Goal: Task Accomplishment & Management: Manage account settings

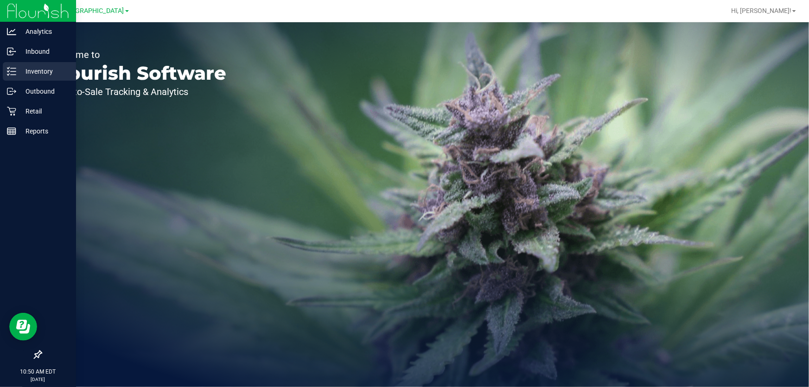
click at [32, 66] on p "Inventory" at bounding box center [44, 71] width 56 height 11
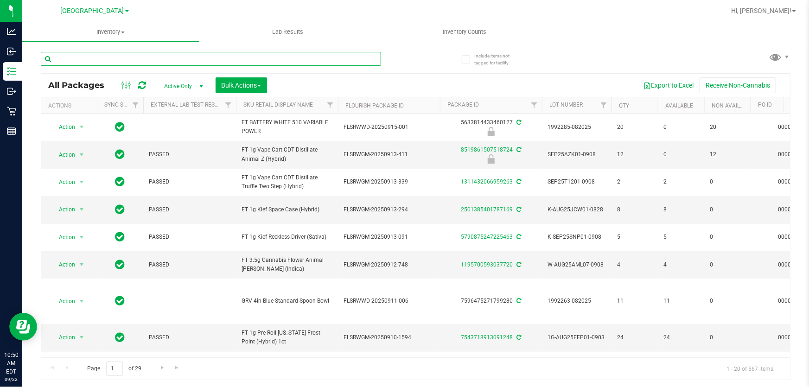
click at [170, 58] on input "text" at bounding box center [211, 59] width 340 height 14
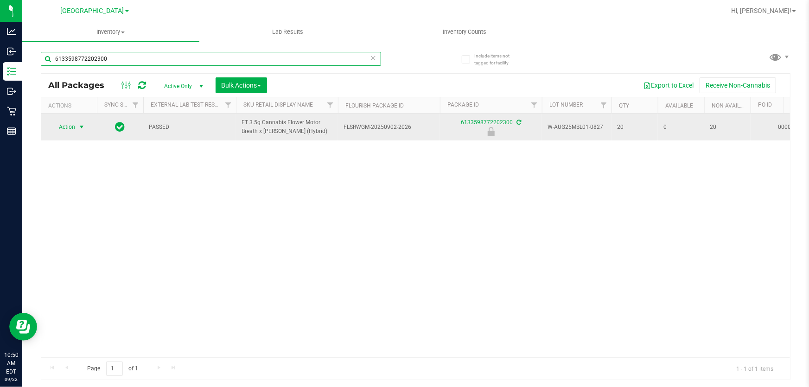
type input "6133598772202300"
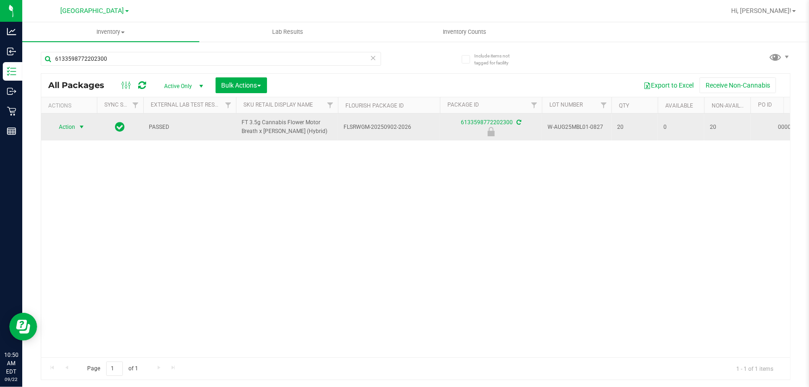
click at [69, 124] on span "Action" at bounding box center [63, 127] width 25 height 13
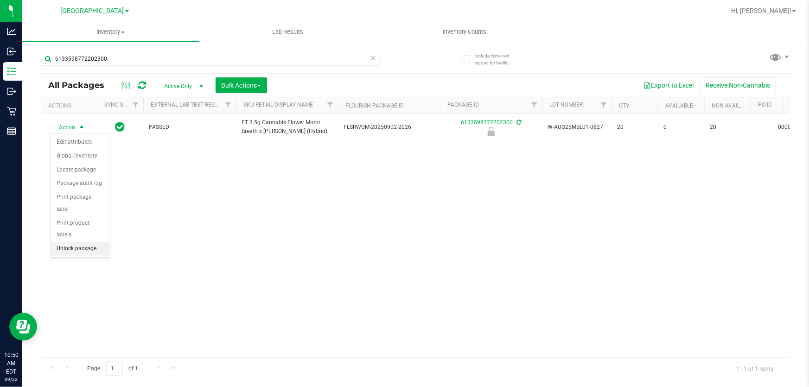
click at [80, 242] on li "Unlock package" at bounding box center [80, 249] width 59 height 14
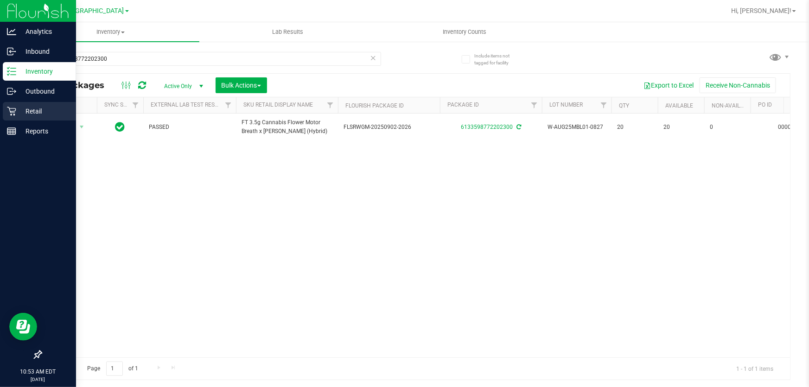
click at [8, 111] on icon at bounding box center [11, 111] width 9 height 9
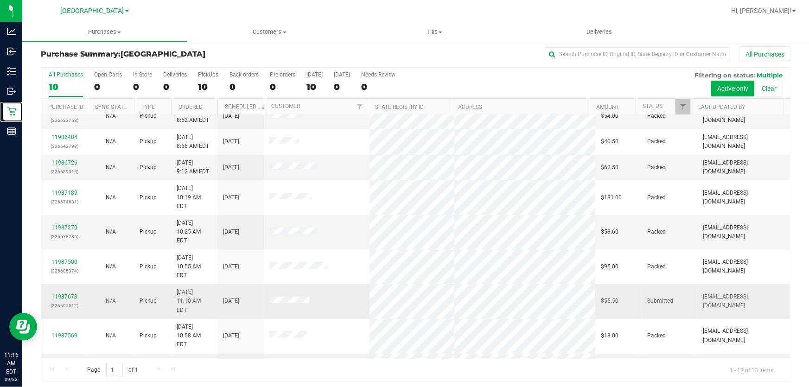
scroll to position [7, 0]
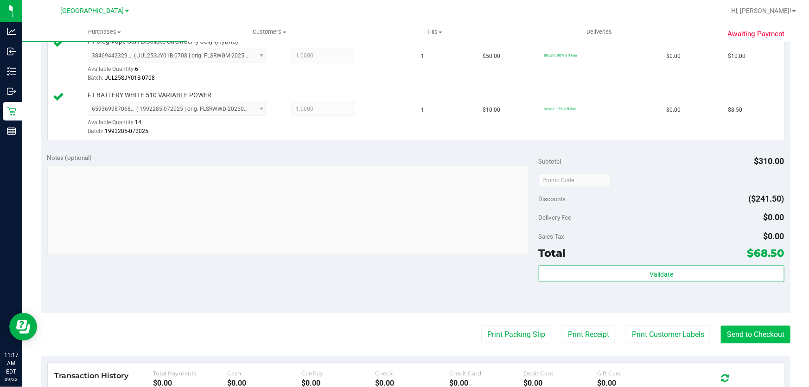
scroll to position [555, 0]
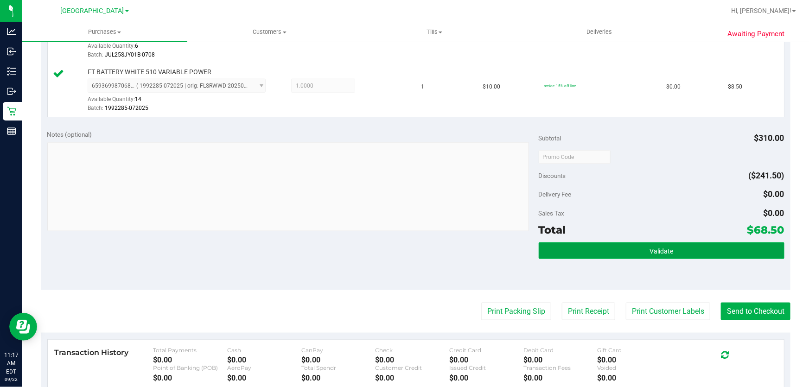
click at [639, 252] on button "Validate" at bounding box center [662, 251] width 246 height 17
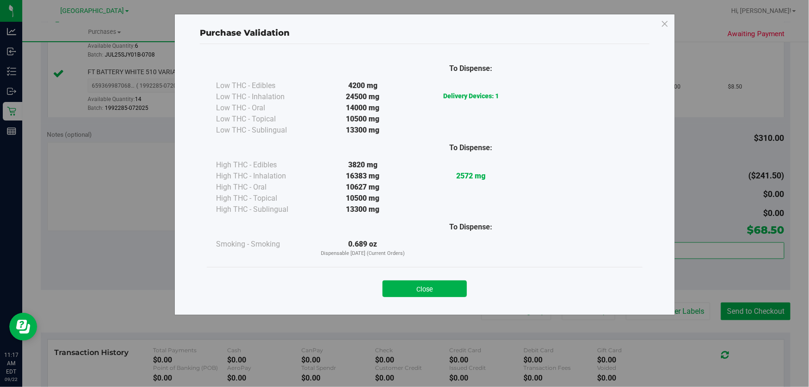
drag, startPoint x: 418, startPoint y: 283, endPoint x: 486, endPoint y: 286, distance: 68.7
click at [419, 283] on button "Close" at bounding box center [425, 289] width 84 height 17
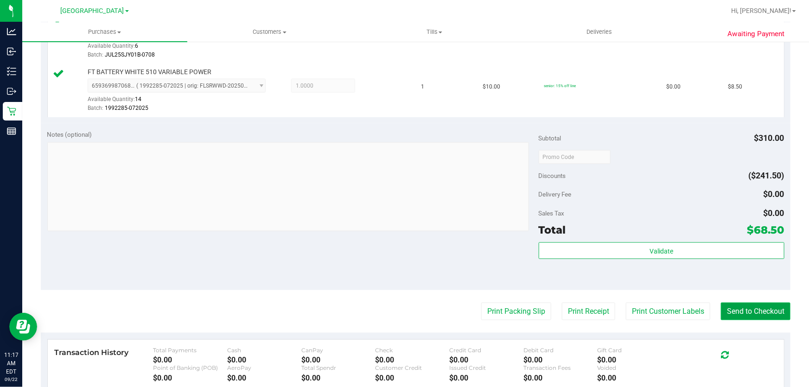
click at [758, 316] on button "Send to Checkout" at bounding box center [756, 312] width 70 height 18
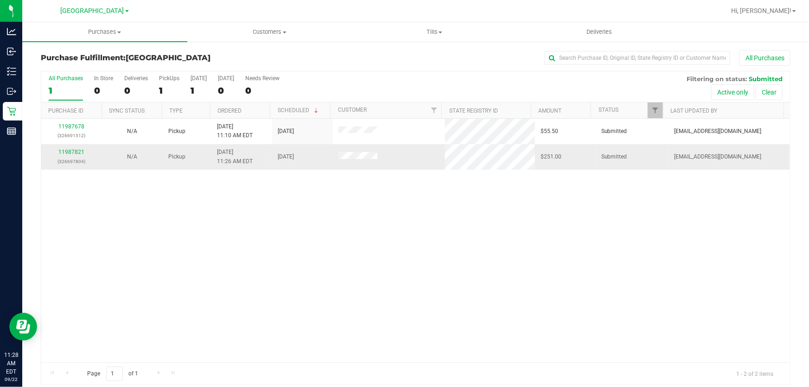
click at [73, 161] on p "(326697804)" at bounding box center [72, 161] width 50 height 9
click at [72, 155] on link "11987821" at bounding box center [71, 152] width 26 height 6
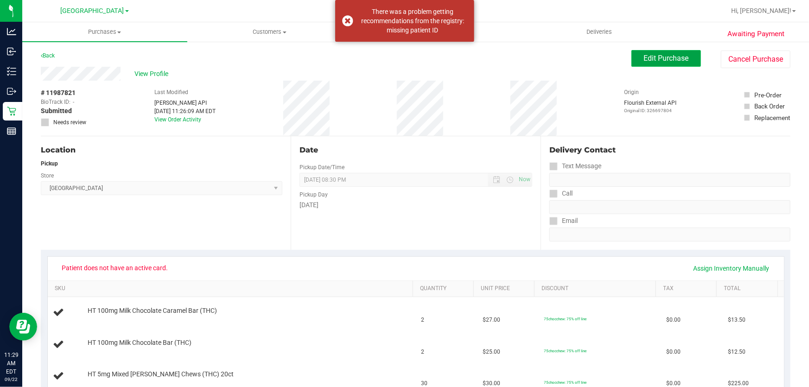
click at [644, 56] on span "Edit Purchase" at bounding box center [666, 58] width 45 height 9
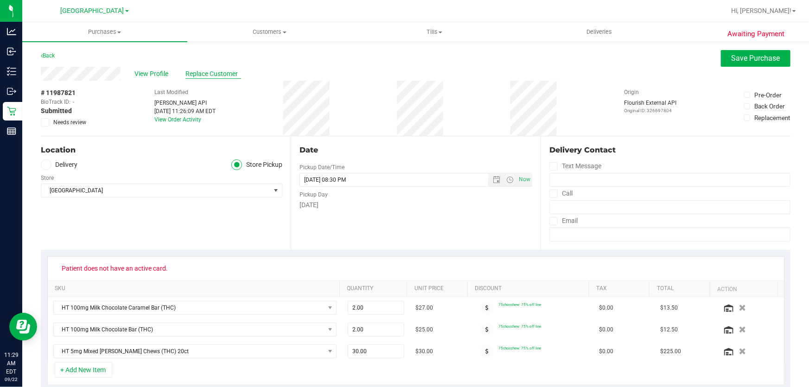
click at [201, 71] on span "Replace Customer" at bounding box center [213, 74] width 56 height 10
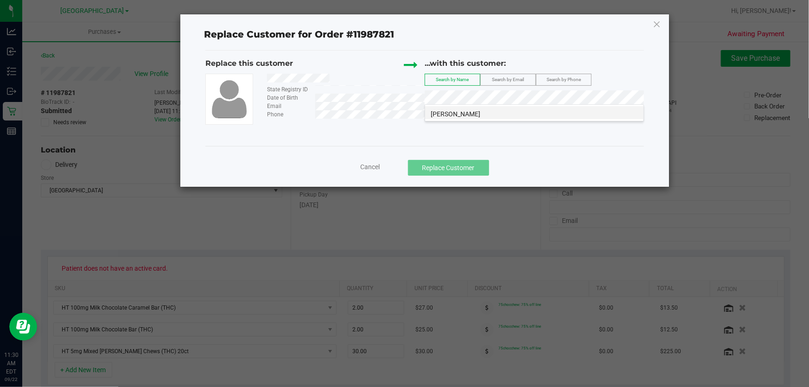
click at [460, 114] on span "AVIVA WALDSTEIN" at bounding box center [456, 113] width 50 height 7
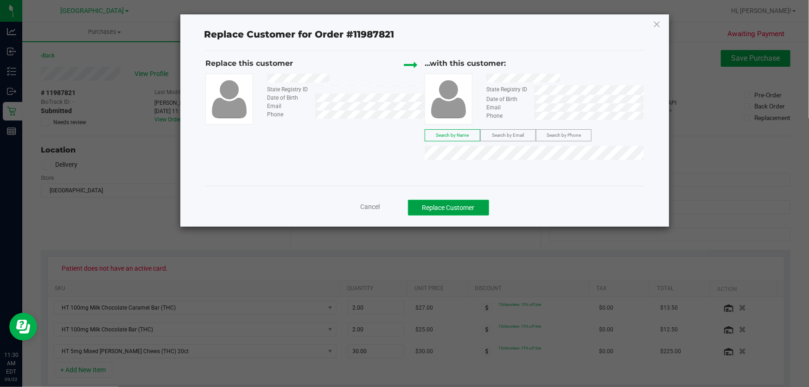
click at [472, 206] on button "Replace Customer" at bounding box center [448, 208] width 81 height 16
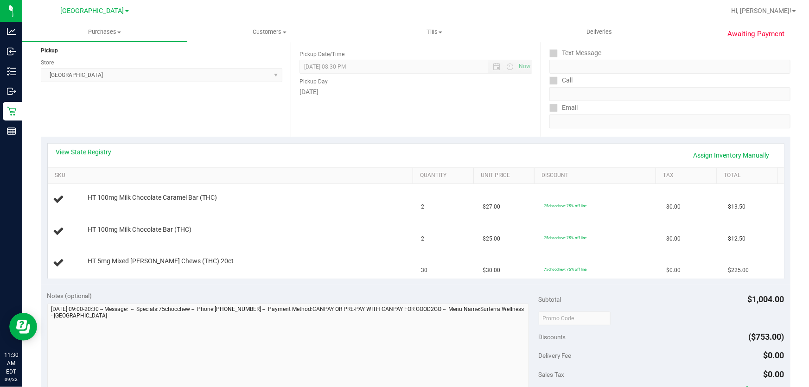
scroll to position [126, 0]
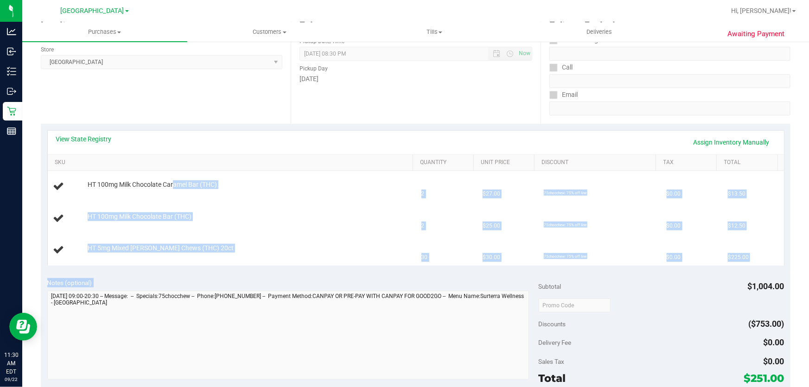
click at [475, 313] on purchase-details "Back Edit Purchase Cancel Purchase View Profile # 11987821 BioTrack ID: - Submi…" at bounding box center [416, 289] width 750 height 731
click at [73, 138] on link "View State Registry" at bounding box center [84, 138] width 56 height 9
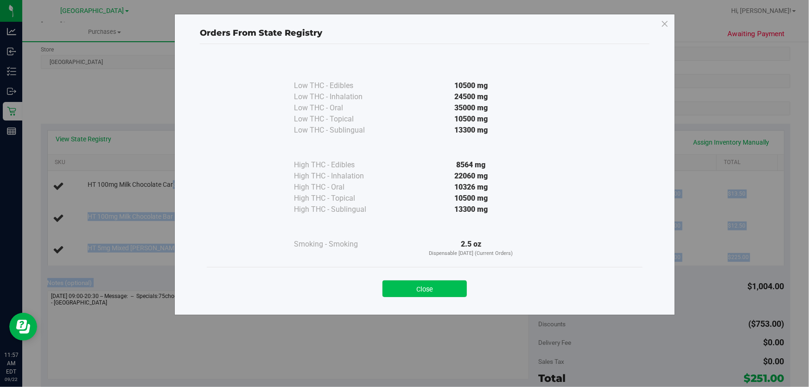
click at [411, 283] on button "Close" at bounding box center [425, 289] width 84 height 17
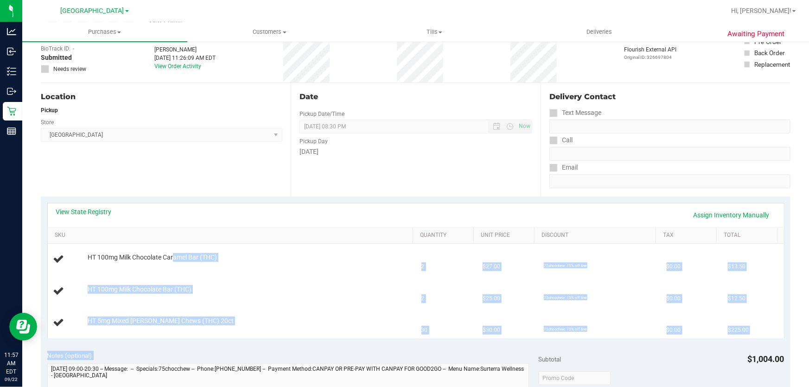
scroll to position [0, 0]
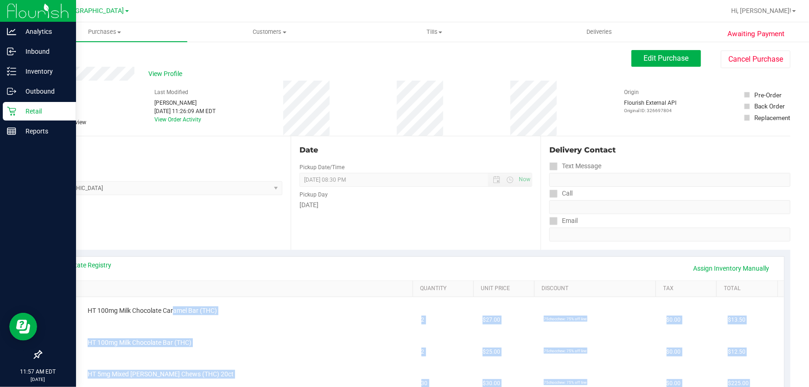
click at [26, 106] on p "Retail" at bounding box center [44, 111] width 56 height 11
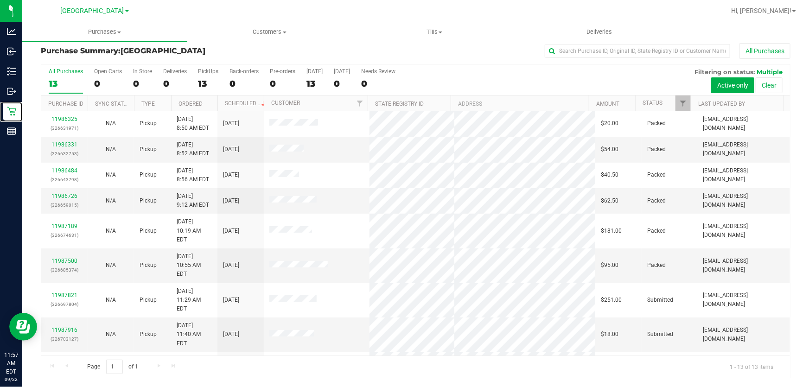
scroll to position [89, 0]
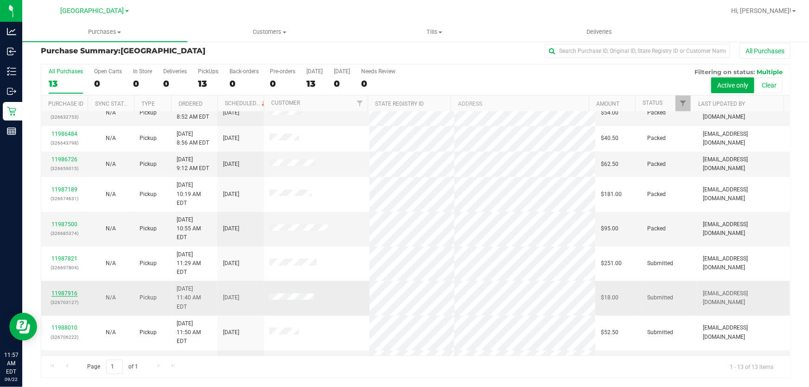
click at [68, 290] on link "11987916" at bounding box center [64, 293] width 26 height 6
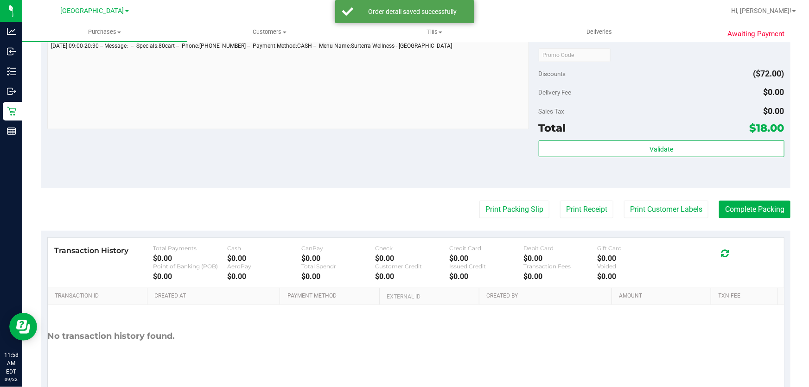
scroll to position [370, 0]
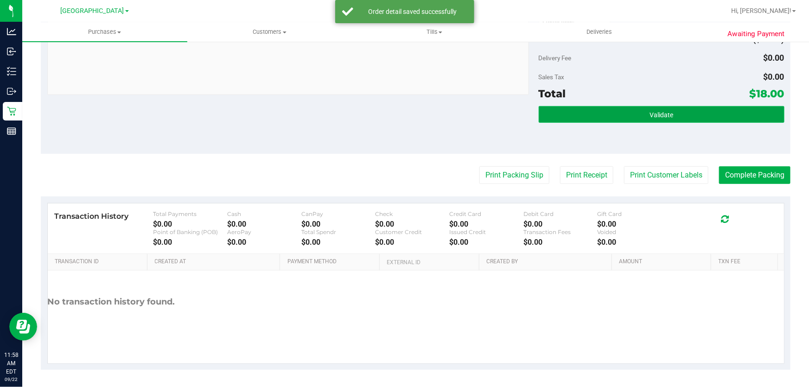
click at [658, 109] on button "Validate" at bounding box center [662, 114] width 246 height 17
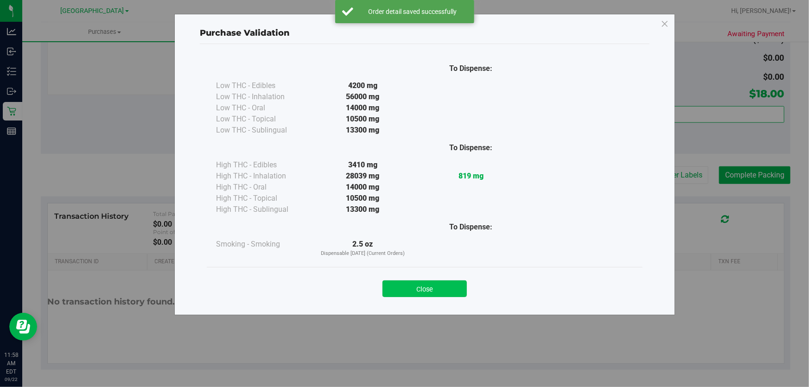
click at [431, 292] on button "Close" at bounding box center [425, 289] width 84 height 17
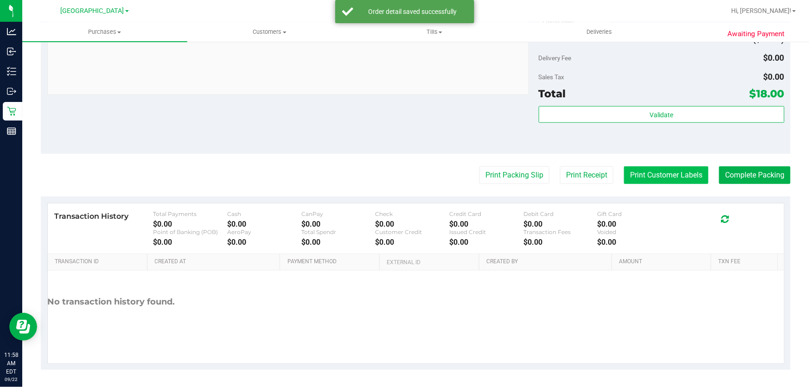
click at [661, 179] on button "Print Customer Labels" at bounding box center [666, 175] width 84 height 18
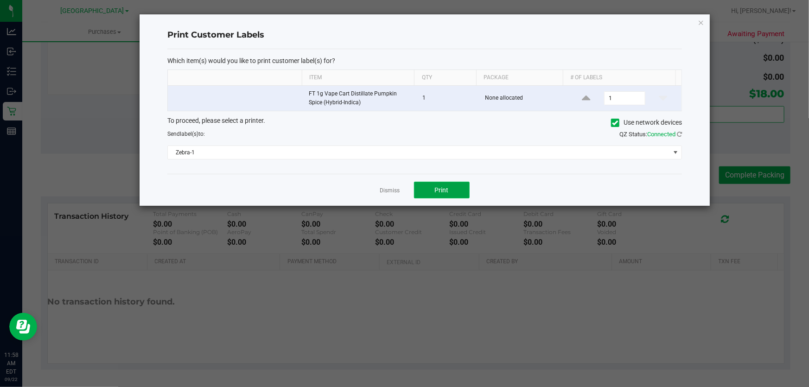
click at [446, 195] on button "Print" at bounding box center [442, 190] width 56 height 17
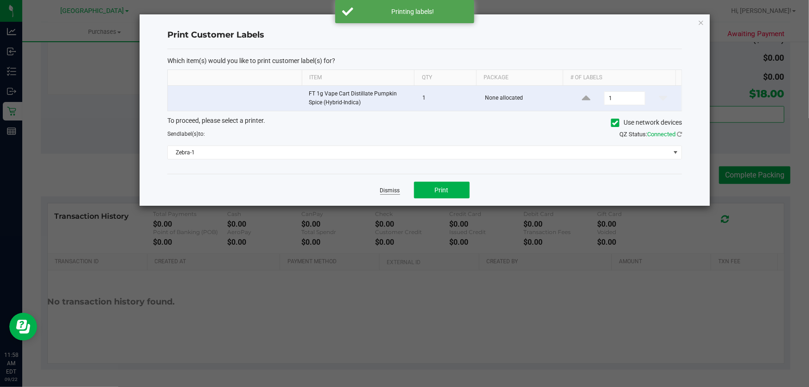
click at [392, 191] on link "Dismiss" at bounding box center [390, 191] width 20 height 8
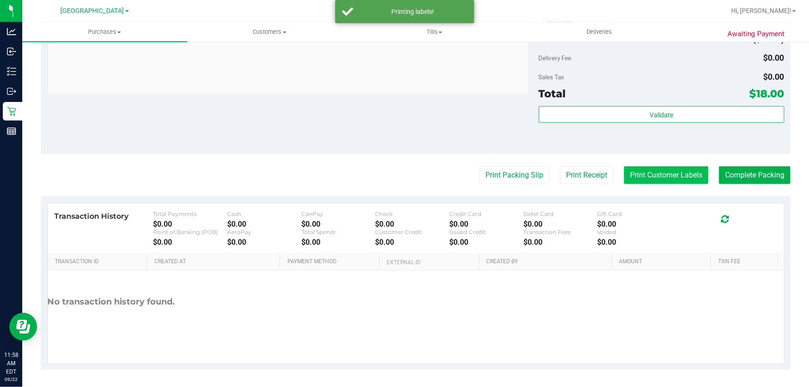
click at [680, 175] on button "Print Customer Labels" at bounding box center [666, 175] width 84 height 18
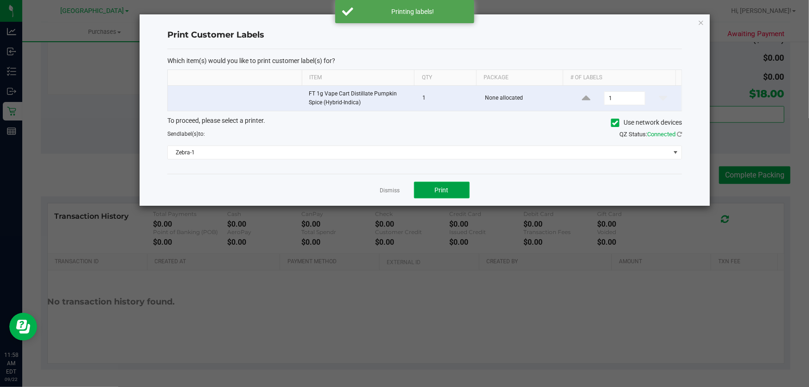
click at [453, 185] on button "Print" at bounding box center [442, 190] width 56 height 17
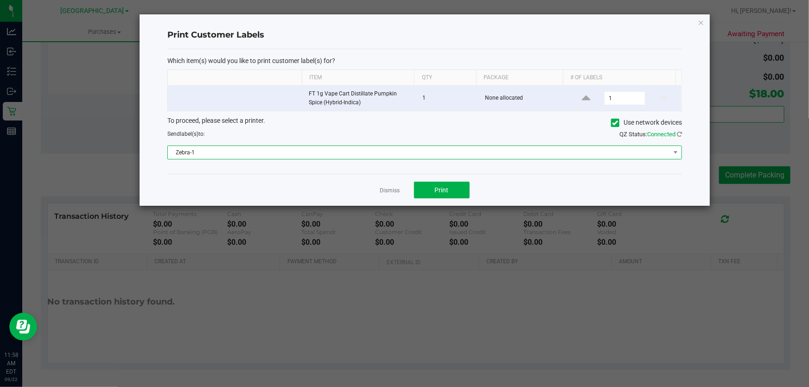
click at [398, 159] on span "Zebra-1" at bounding box center [424, 153] width 515 height 14
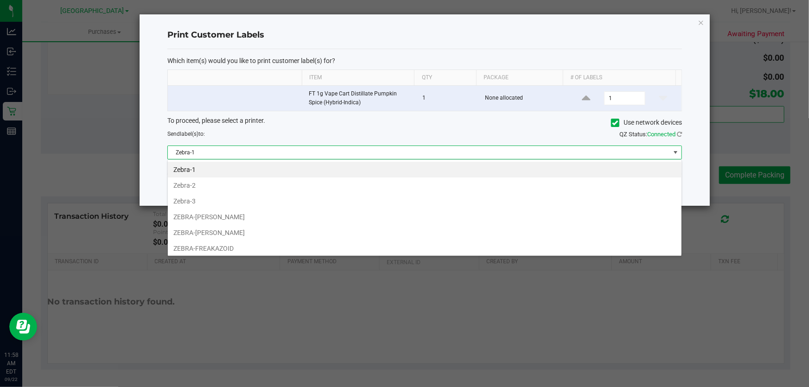
scroll to position [14, 515]
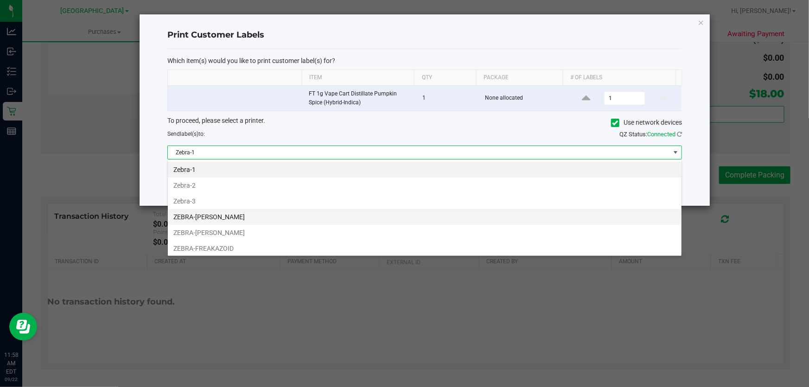
click at [220, 212] on li "ZEBRA-[PERSON_NAME]" at bounding box center [425, 217] width 514 height 16
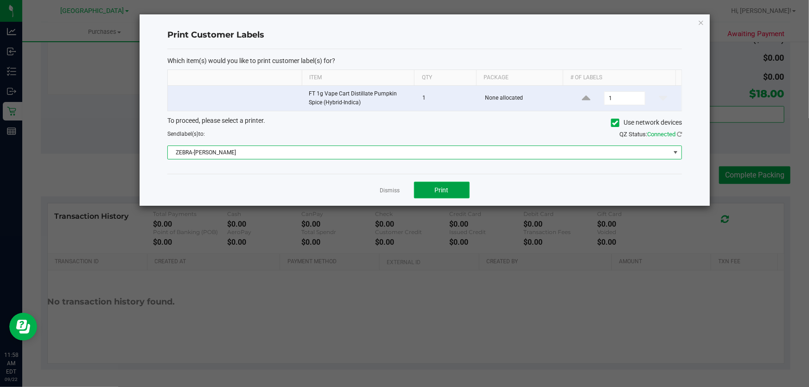
click at [429, 190] on button "Print" at bounding box center [442, 190] width 56 height 17
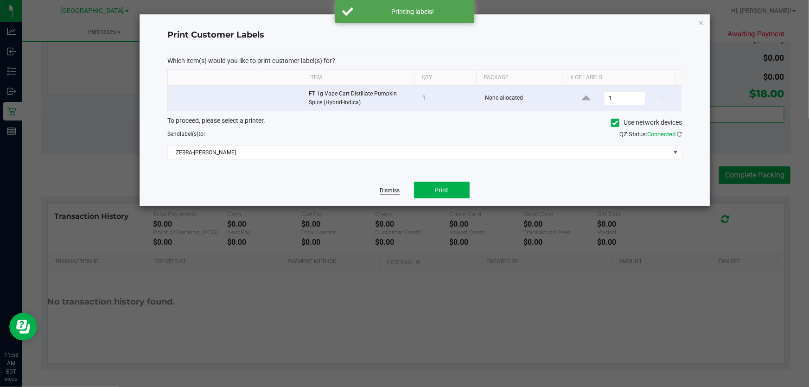
click at [390, 192] on link "Dismiss" at bounding box center [390, 191] width 20 height 8
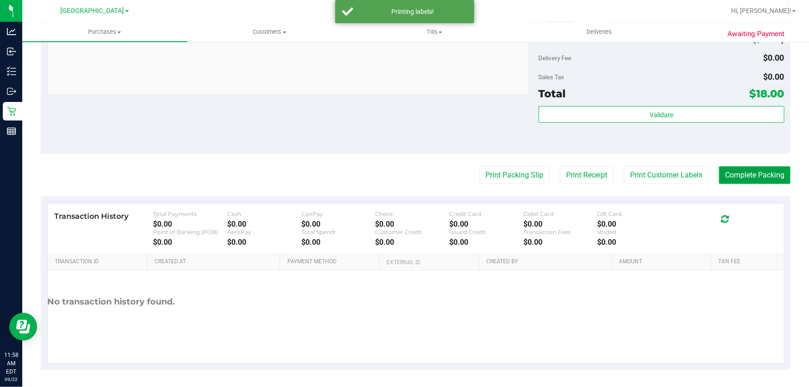
click at [719, 172] on button "Complete Packing" at bounding box center [754, 175] width 71 height 18
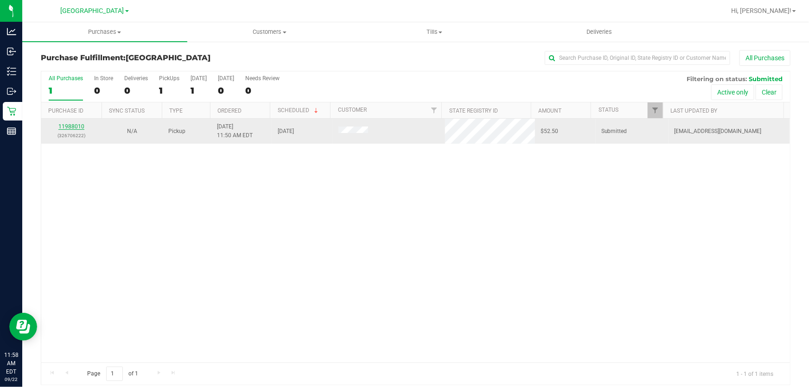
click at [64, 127] on link "11988010" at bounding box center [71, 126] width 26 height 6
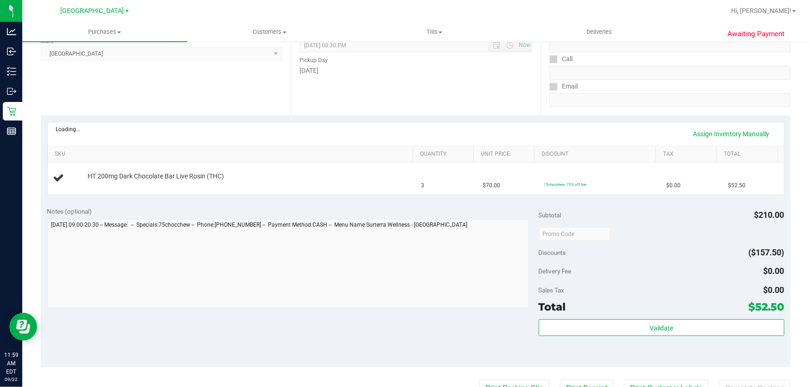
scroll to position [168, 0]
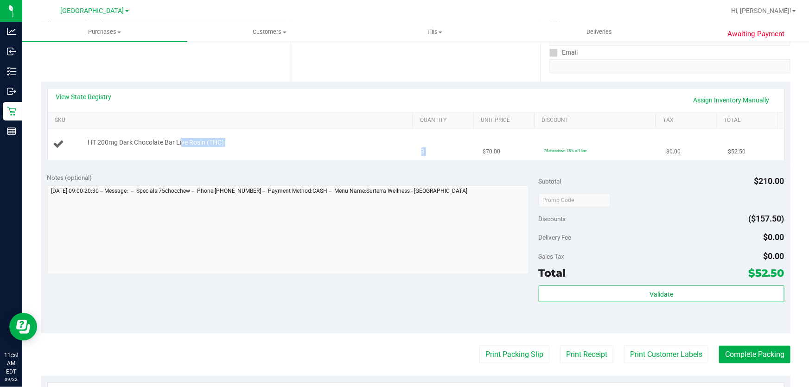
drag, startPoint x: 180, startPoint y: 143, endPoint x: 478, endPoint y: 144, distance: 297.3
click at [478, 144] on tr "HT 200mg Dark Chocolate Bar Live Rosin (THC) 3 $70.00 75chocchew: 75% off line …" at bounding box center [416, 144] width 736 height 31
click at [316, 160] on div "View State Registry Assign Inventory Manually SKU Quantity Unit Price Discount …" at bounding box center [416, 124] width 750 height 85
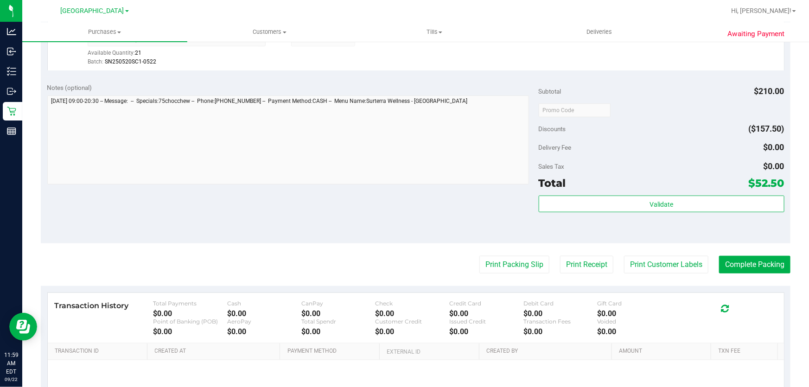
scroll to position [295, 0]
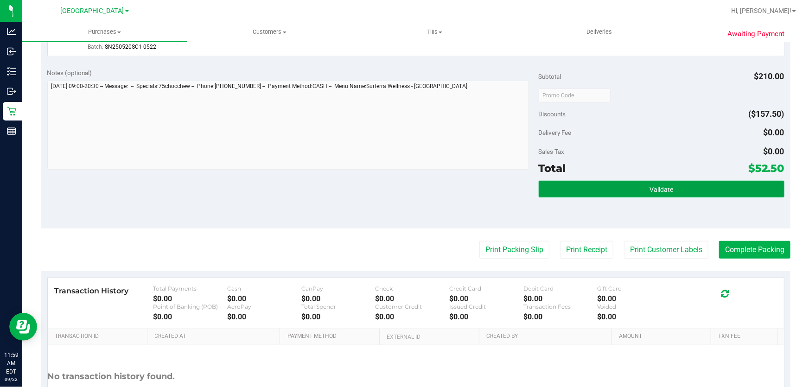
click at [659, 189] on span "Validate" at bounding box center [662, 189] width 24 height 7
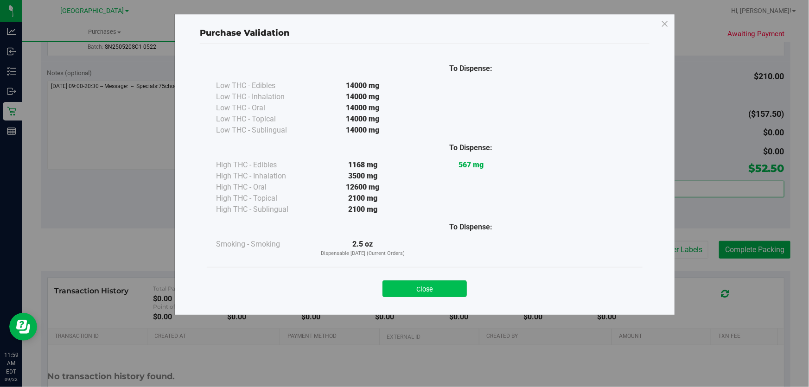
click at [435, 291] on button "Close" at bounding box center [425, 289] width 84 height 17
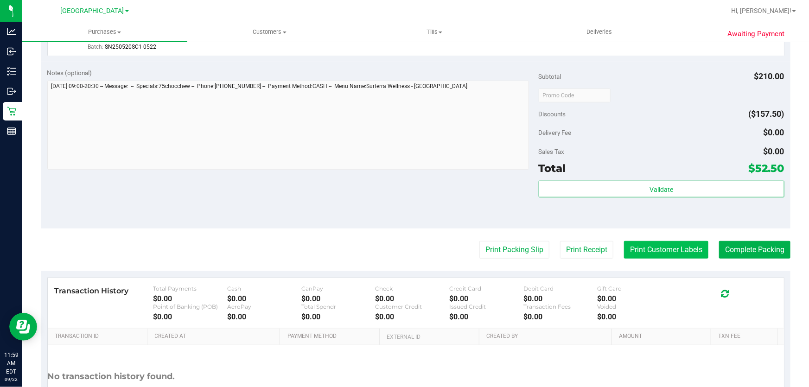
click at [651, 243] on button "Print Customer Labels" at bounding box center [666, 250] width 84 height 18
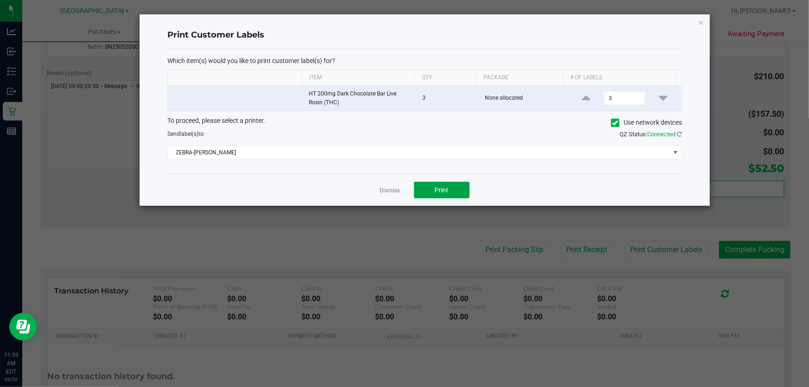
click at [442, 193] on span "Print" at bounding box center [442, 189] width 14 height 7
click at [395, 194] on link "Dismiss" at bounding box center [390, 191] width 20 height 8
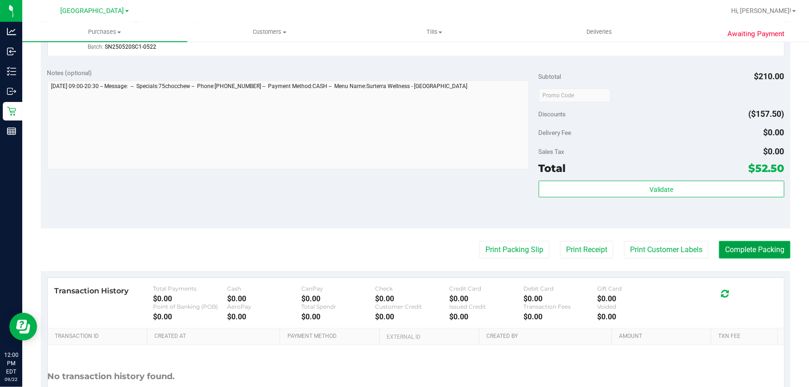
click at [758, 248] on button "Complete Packing" at bounding box center [754, 250] width 71 height 18
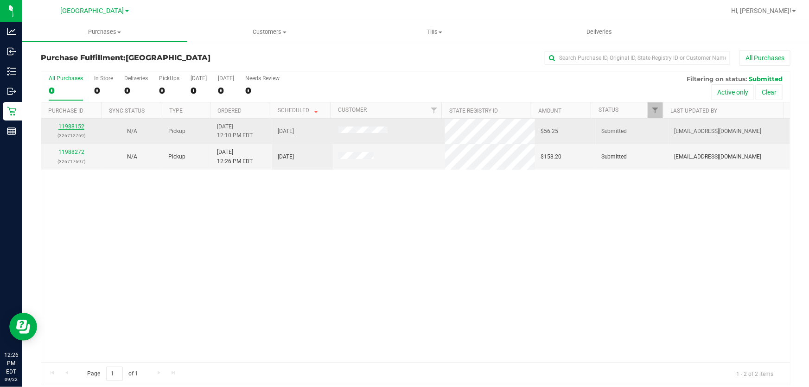
click at [76, 126] on link "11988152" at bounding box center [71, 126] width 26 height 6
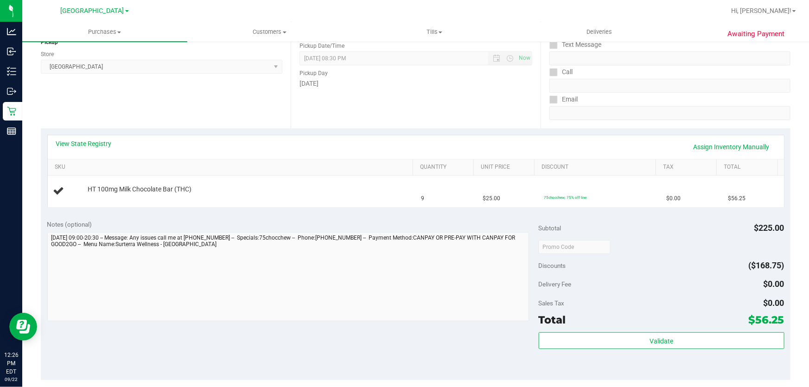
scroll to position [126, 0]
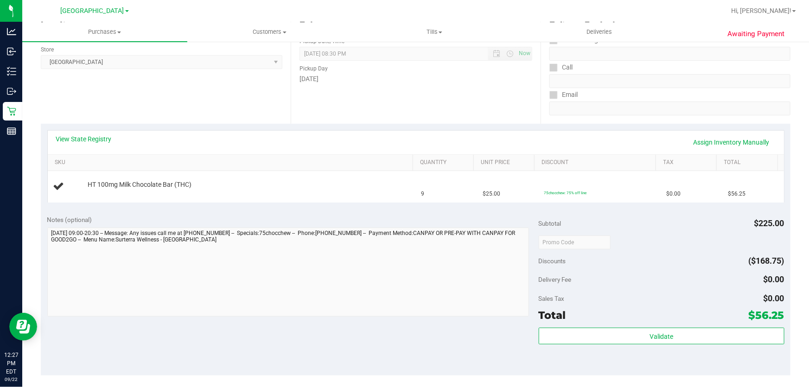
drag, startPoint x: 133, startPoint y: 184, endPoint x: 592, endPoint y: 223, distance: 460.7
click at [592, 223] on purchase-details "Back Edit Purchase Cancel Purchase View Profile # 11988152 BioTrack ID: - Submi…" at bounding box center [416, 258] width 750 height 668
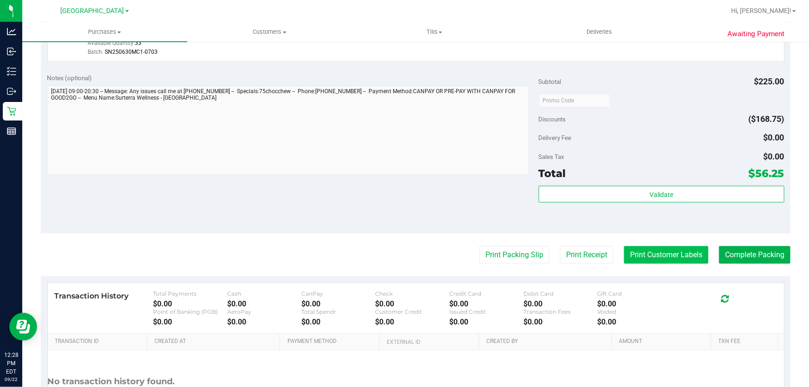
scroll to position [295, 0]
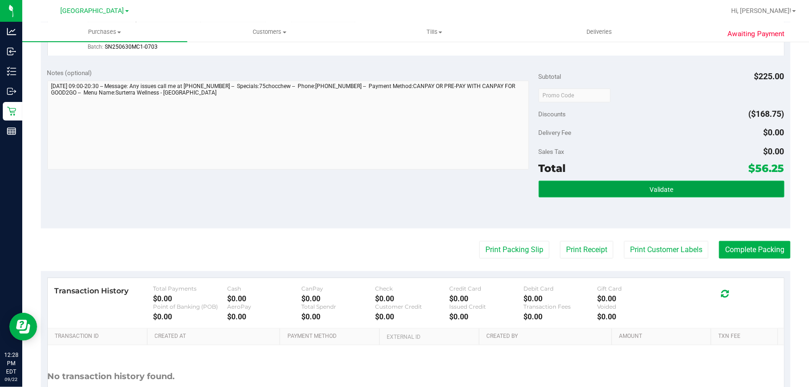
click at [655, 192] on span "Validate" at bounding box center [662, 189] width 24 height 7
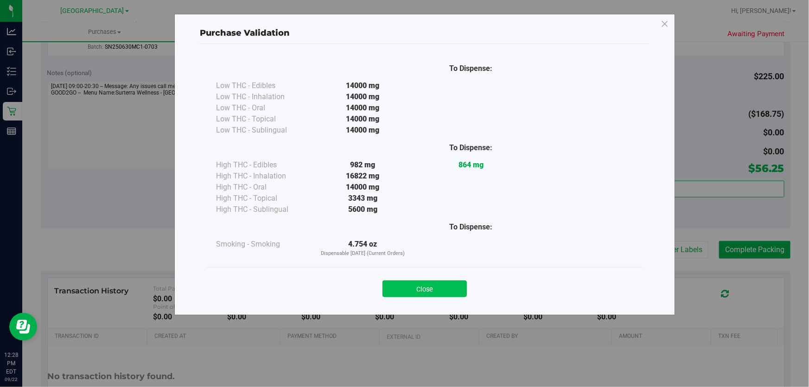
click at [421, 291] on button "Close" at bounding box center [425, 289] width 84 height 17
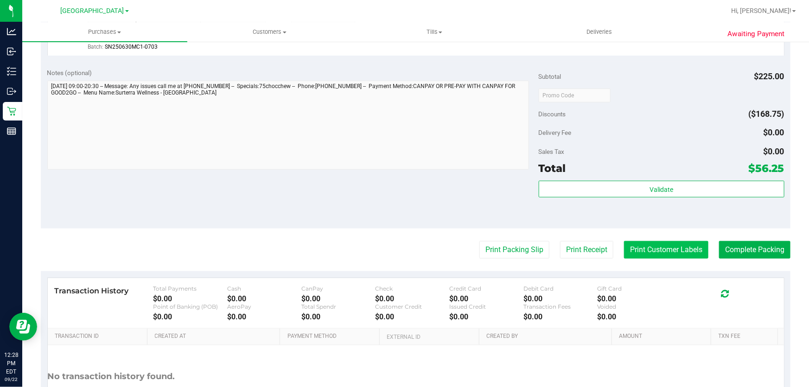
click at [655, 251] on button "Print Customer Labels" at bounding box center [666, 250] width 84 height 18
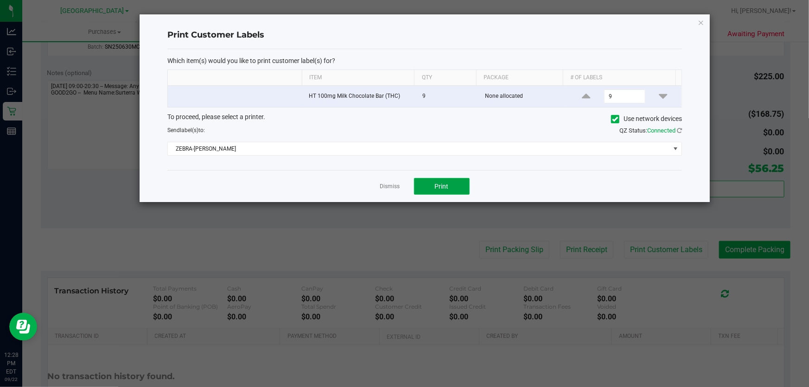
click at [465, 186] on button "Print" at bounding box center [442, 186] width 56 height 17
click at [390, 185] on link "Dismiss" at bounding box center [390, 187] width 20 height 8
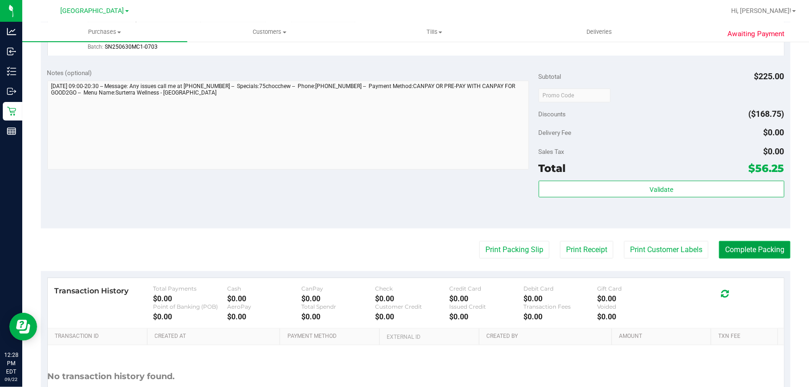
click at [739, 255] on button "Complete Packing" at bounding box center [754, 250] width 71 height 18
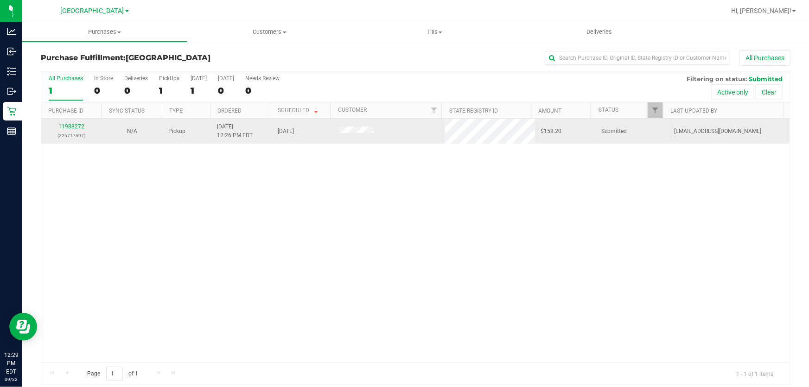
click at [55, 127] on div "11988272 (326717697)" at bounding box center [72, 131] width 50 height 18
click at [62, 126] on link "11988272" at bounding box center [71, 126] width 26 height 6
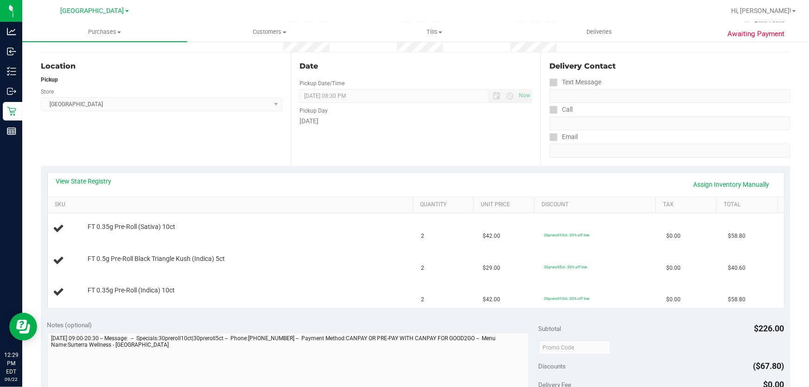
scroll to position [126, 0]
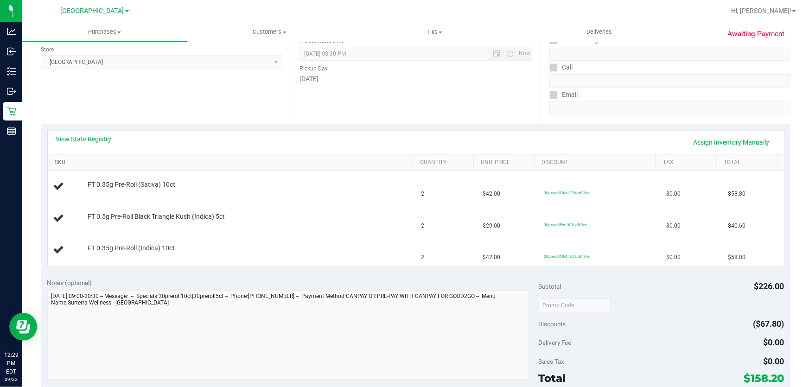
click at [58, 162] on link "SKU" at bounding box center [232, 162] width 354 height 7
drag, startPoint x: 112, startPoint y: 182, endPoint x: 420, endPoint y: 280, distance: 322.5
click at [420, 280] on purchase-details "Back Edit Purchase Cancel Purchase View Profile # 11988272 BioTrack ID: - Submi…" at bounding box center [416, 289] width 750 height 731
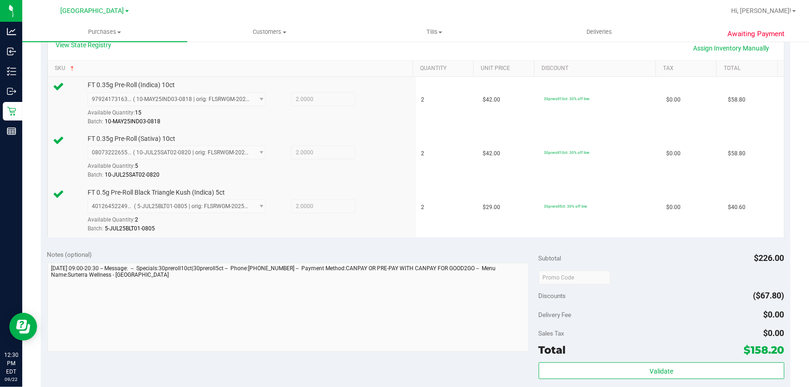
scroll to position [253, 0]
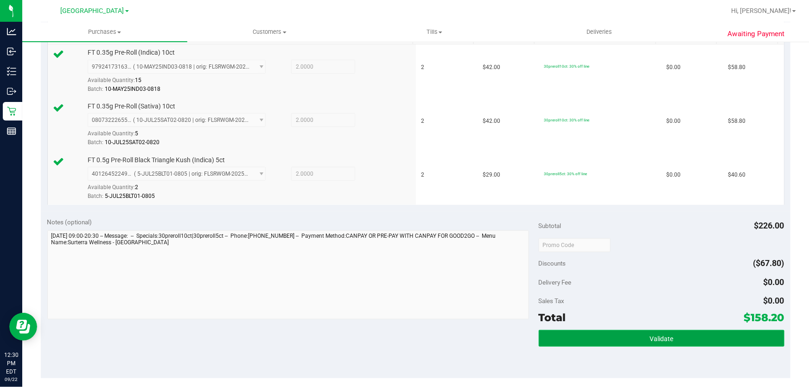
click at [640, 339] on button "Validate" at bounding box center [662, 338] width 246 height 17
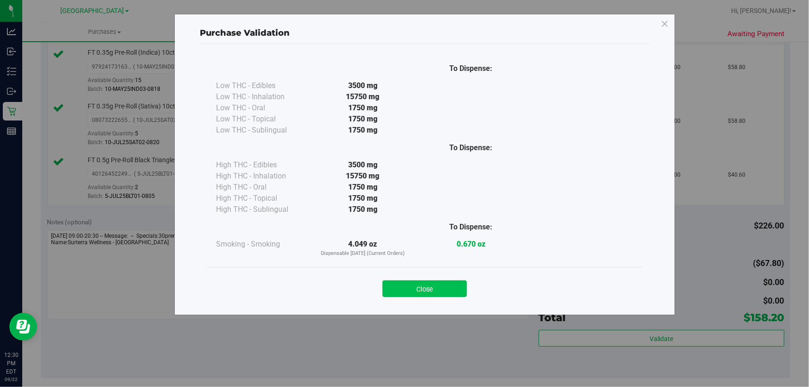
click at [431, 292] on button "Close" at bounding box center [425, 289] width 84 height 17
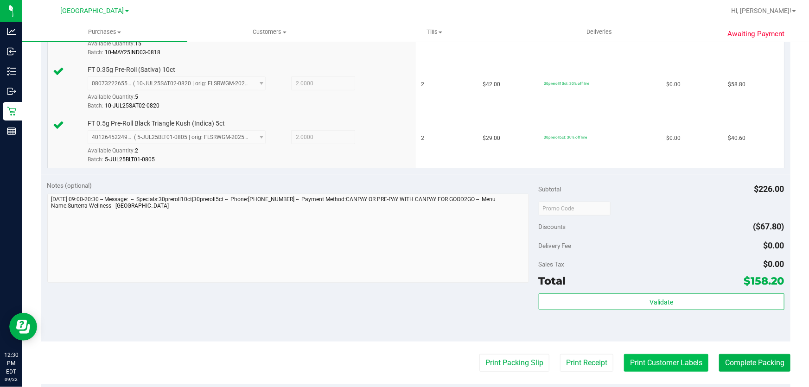
scroll to position [337, 0]
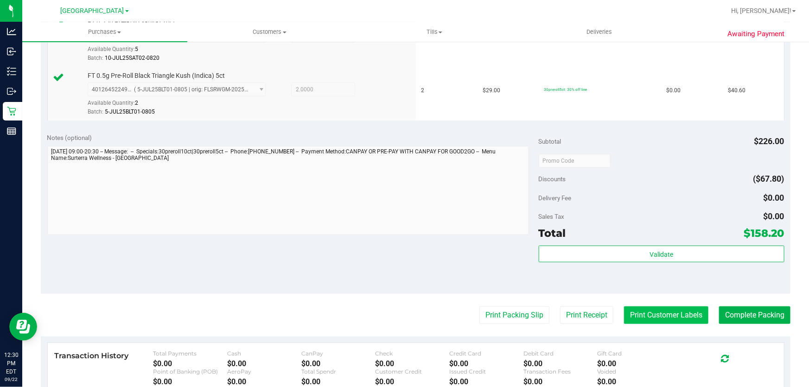
click at [658, 319] on button "Print Customer Labels" at bounding box center [666, 316] width 84 height 18
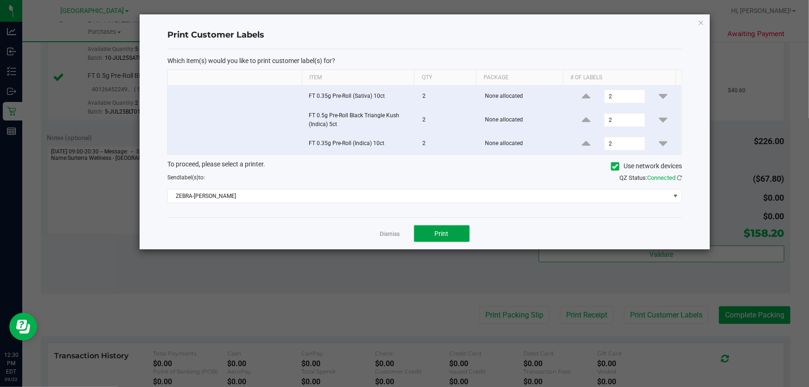
click at [437, 235] on span "Print" at bounding box center [442, 233] width 14 height 7
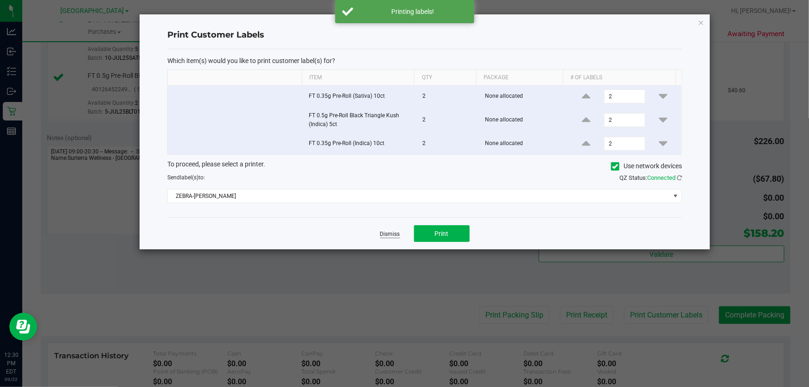
click at [396, 237] on link "Dismiss" at bounding box center [390, 234] width 20 height 8
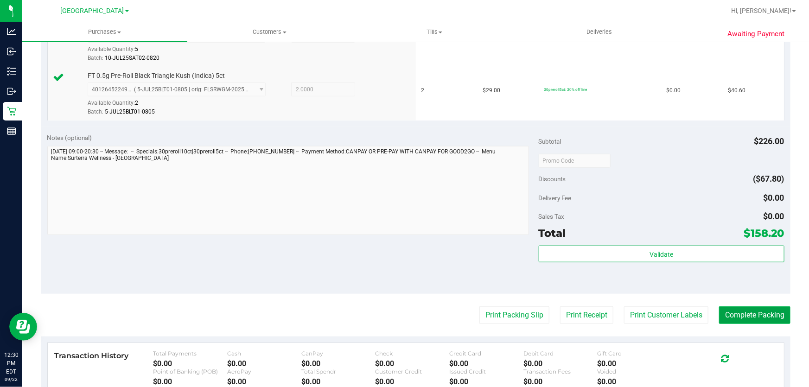
click at [723, 312] on button "Complete Packing" at bounding box center [754, 316] width 71 height 18
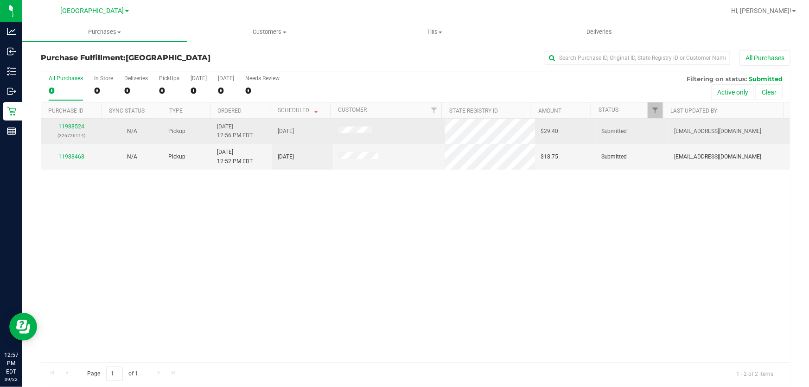
click at [95, 129] on div "11988524 (326726114)" at bounding box center [72, 131] width 50 height 18
click at [79, 127] on link "11988524" at bounding box center [71, 126] width 26 height 6
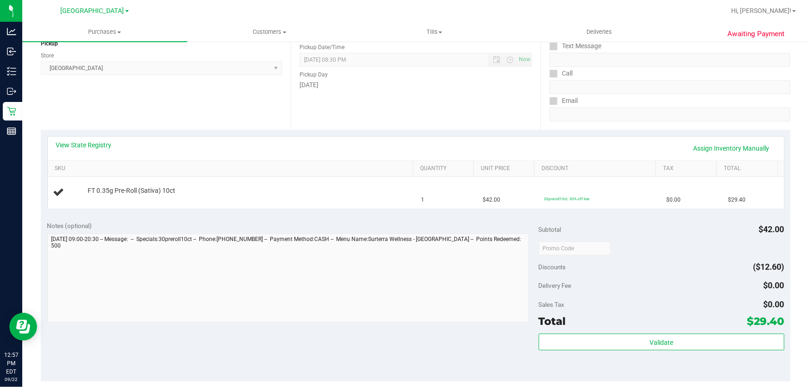
scroll to position [126, 0]
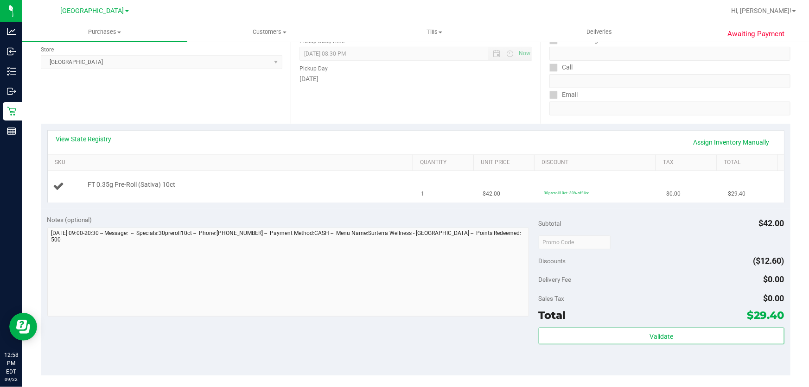
drag, startPoint x: 145, startPoint y: 184, endPoint x: 507, endPoint y: 192, distance: 361.8
click at [507, 192] on tr "FT 0.35g Pre-Roll (Sativa) 10ct 1 $42.00 30preroll10ct: 30% off line $0.00 $29.…" at bounding box center [416, 186] width 736 height 31
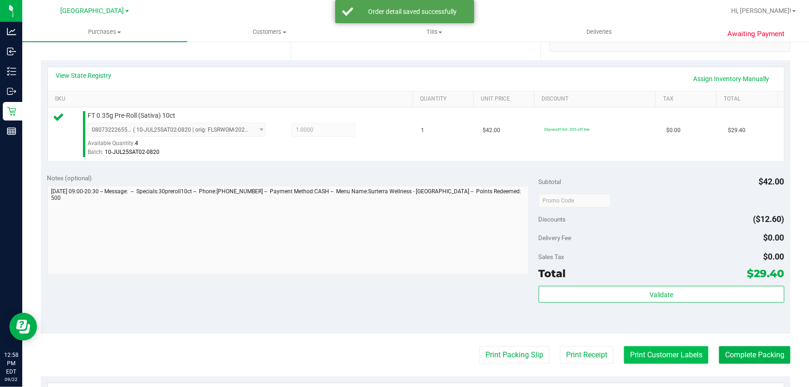
scroll to position [337, 0]
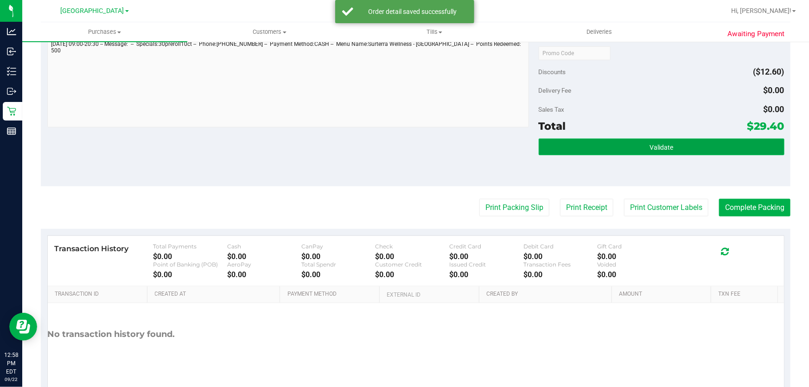
click at [647, 153] on button "Validate" at bounding box center [662, 147] width 246 height 17
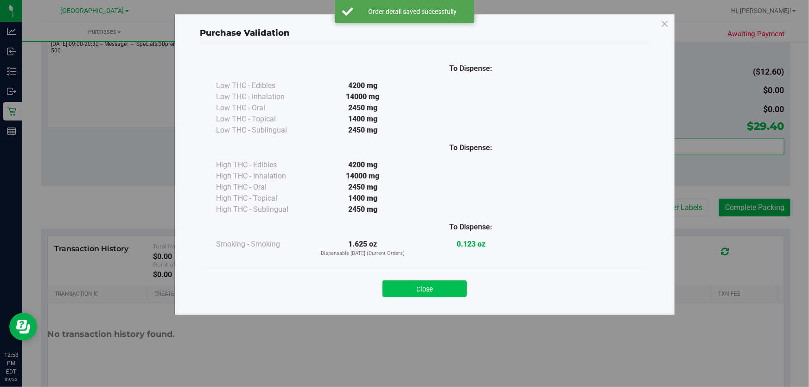
click at [419, 290] on button "Close" at bounding box center [425, 289] width 84 height 17
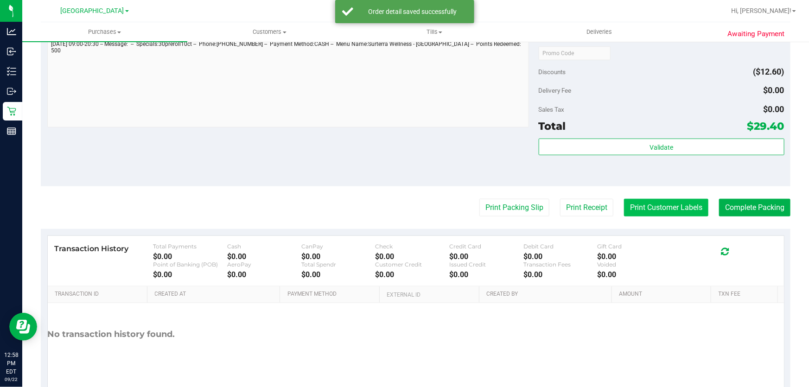
click at [640, 208] on button "Print Customer Labels" at bounding box center [666, 208] width 84 height 18
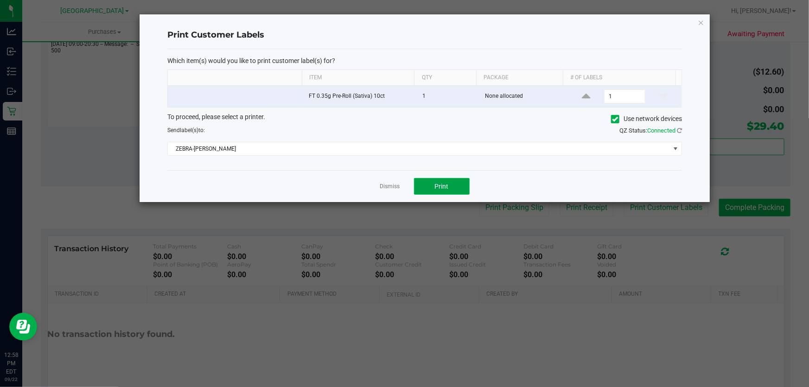
click at [448, 191] on button "Print" at bounding box center [442, 186] width 56 height 17
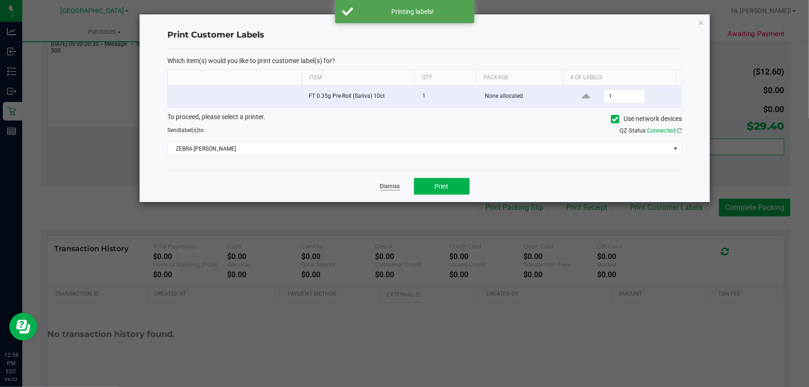
click at [385, 187] on link "Dismiss" at bounding box center [390, 187] width 20 height 8
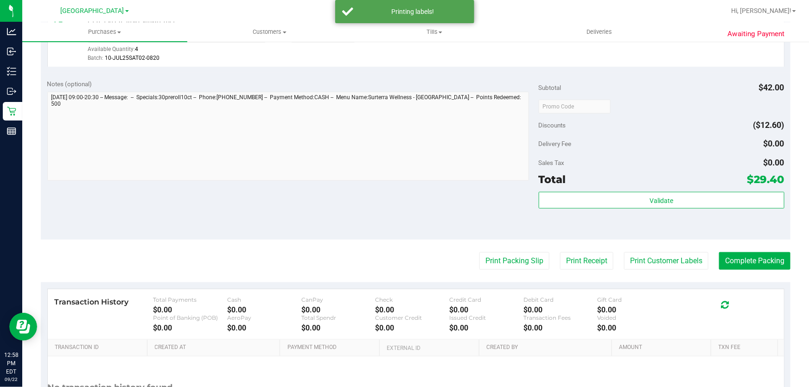
scroll to position [211, 0]
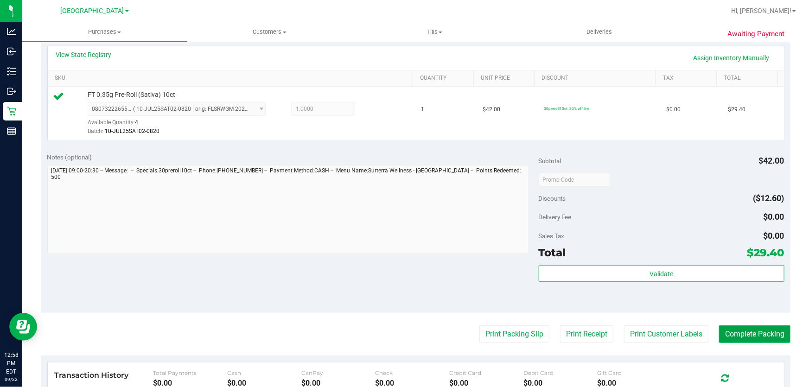
click at [737, 330] on button "Complete Packing" at bounding box center [754, 335] width 71 height 18
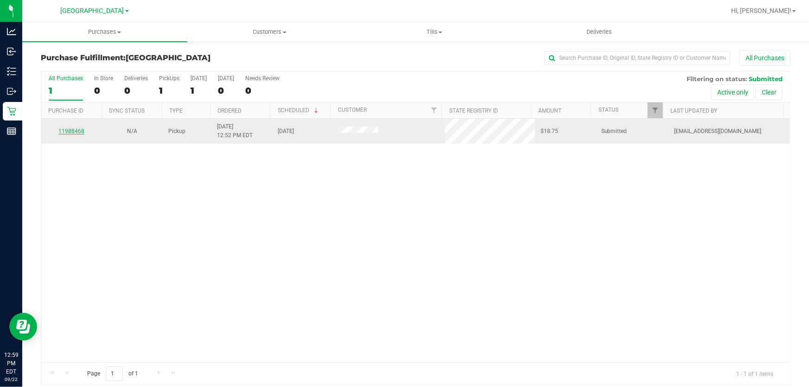
click at [77, 132] on link "11988468" at bounding box center [71, 131] width 26 height 6
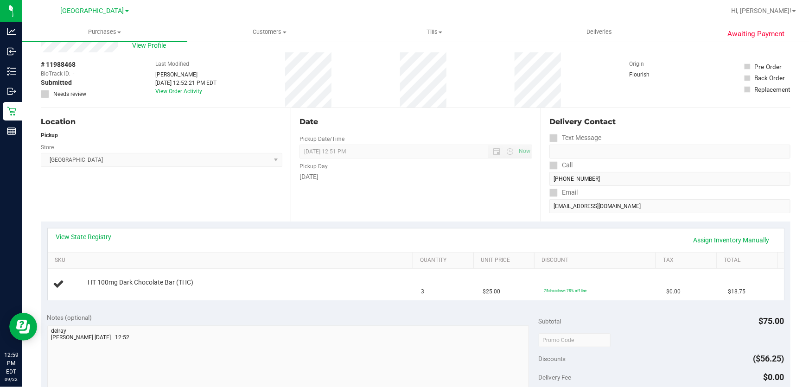
scroll to position [84, 0]
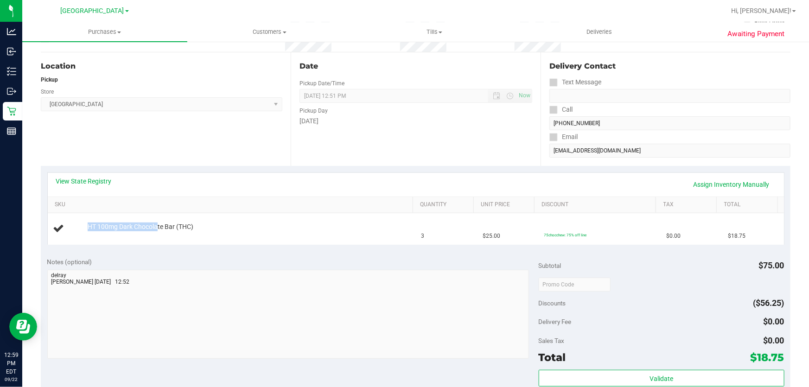
drag, startPoint x: 157, startPoint y: 227, endPoint x: 457, endPoint y: 247, distance: 301.2
click at [457, 247] on div "View State Registry Assign Inventory Manually SKU Quantity Unit Price Discount …" at bounding box center [416, 208] width 750 height 85
click at [369, 237] on td "HT 100mg Dark Chocolate Bar (THC)" at bounding box center [232, 228] width 368 height 31
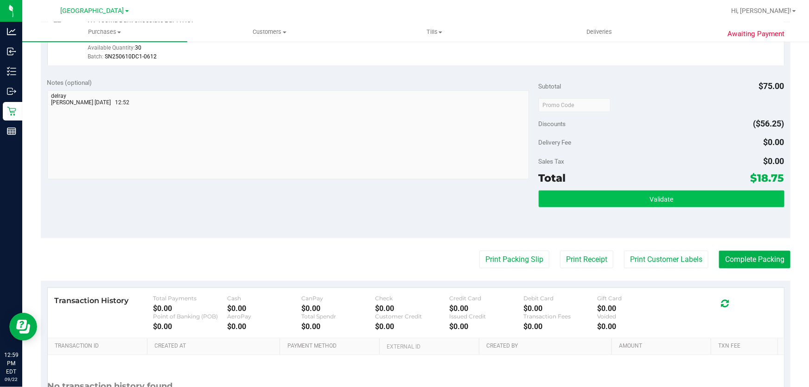
scroll to position [337, 0]
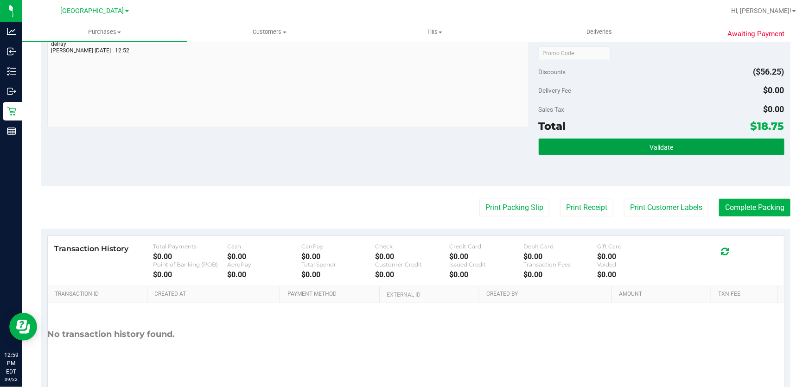
click at [680, 142] on button "Validate" at bounding box center [662, 147] width 246 height 17
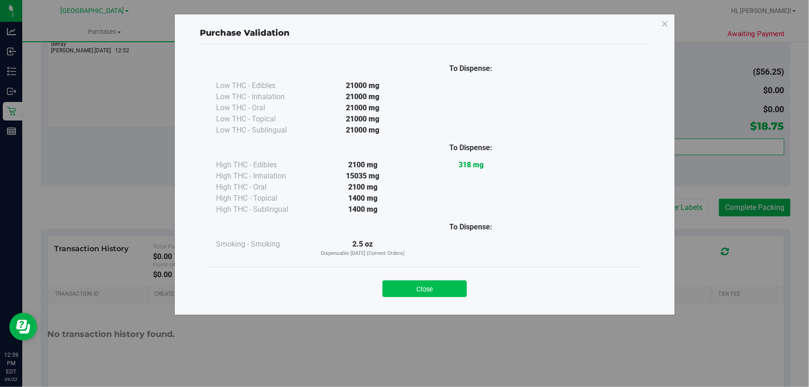
click at [440, 288] on button "Close" at bounding box center [425, 289] width 84 height 17
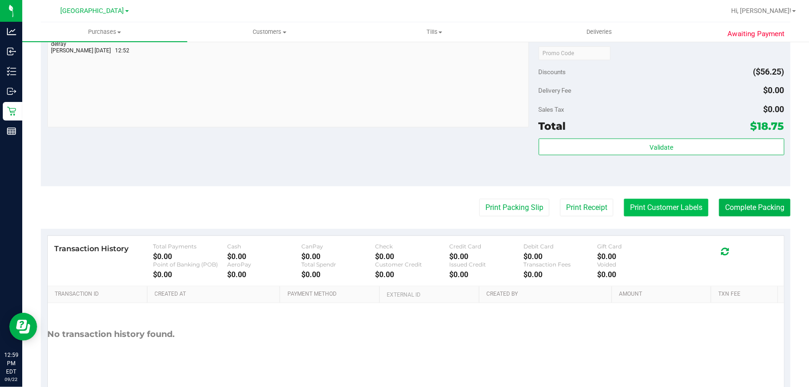
click at [662, 206] on button "Print Customer Labels" at bounding box center [666, 208] width 84 height 18
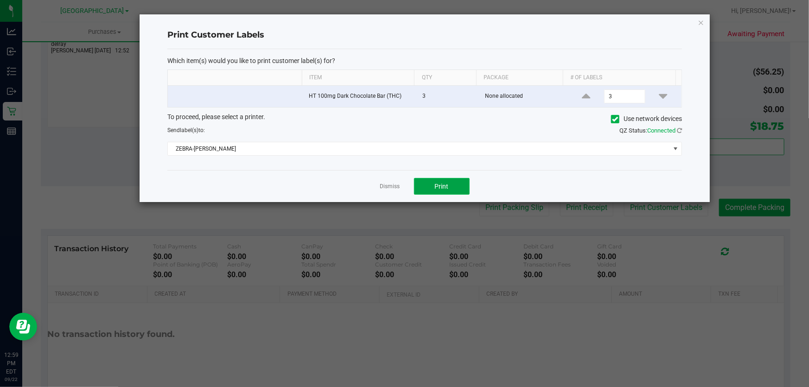
click at [450, 180] on button "Print" at bounding box center [442, 186] width 56 height 17
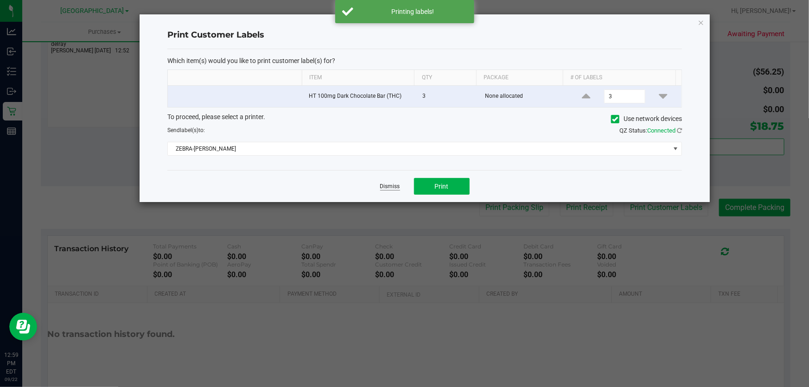
click at [381, 186] on link "Dismiss" at bounding box center [390, 187] width 20 height 8
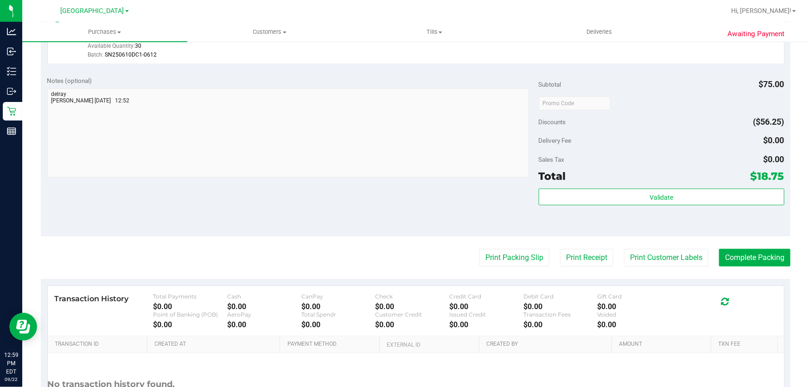
scroll to position [295, 0]
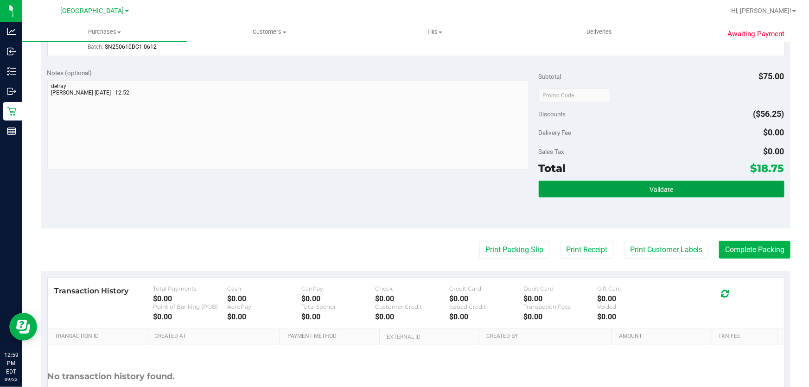
click at [636, 190] on button "Validate" at bounding box center [662, 189] width 246 height 17
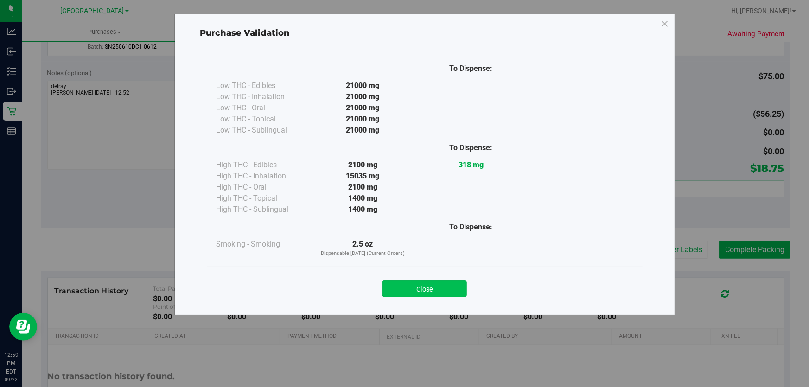
click at [431, 291] on button "Close" at bounding box center [425, 289] width 84 height 17
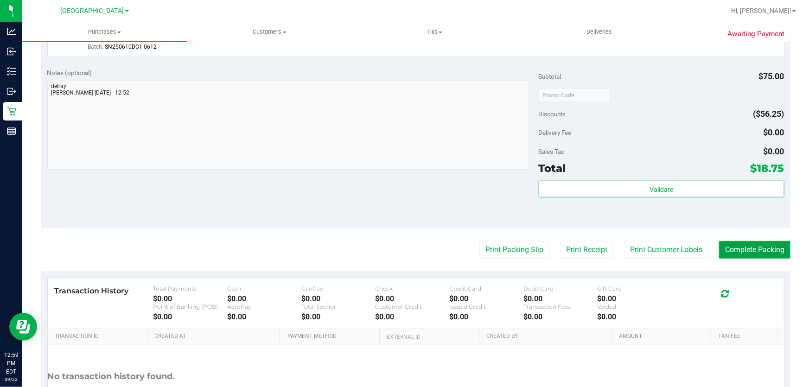
click at [760, 256] on button "Complete Packing" at bounding box center [754, 250] width 71 height 18
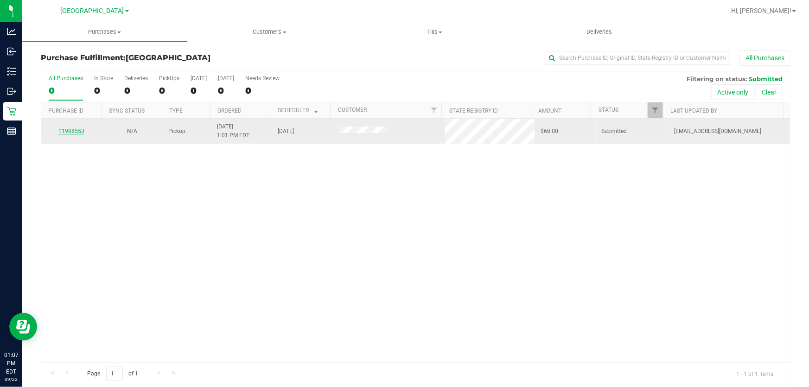
click at [73, 131] on link "11988553" at bounding box center [71, 131] width 26 height 6
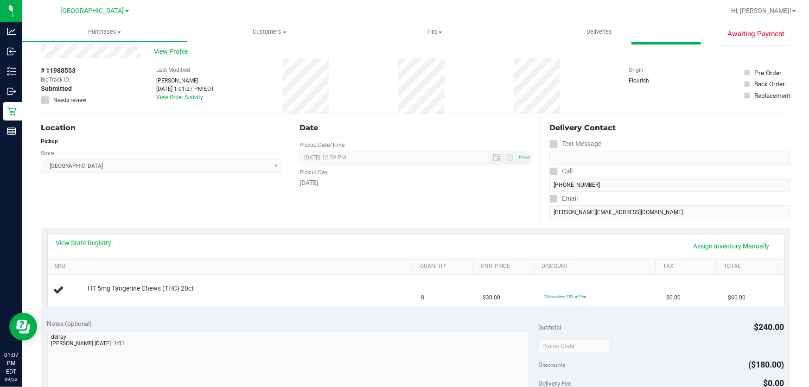
scroll to position [42, 0]
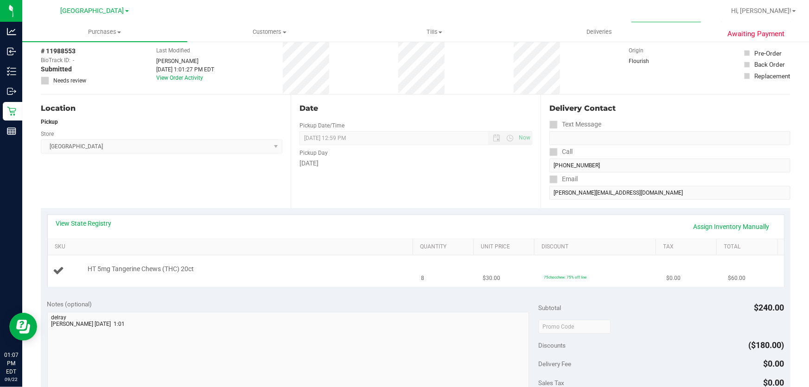
drag, startPoint x: 119, startPoint y: 267, endPoint x: 497, endPoint y: 260, distance: 377.6
click at [497, 260] on tr "HT 5mg Tangerine Chews (THC) 20ct 8 $30.00 75chocchew: 75% off line $0.00 $60.00" at bounding box center [416, 271] width 736 height 31
click at [315, 301] on div "Notes (optional)" at bounding box center [293, 304] width 492 height 9
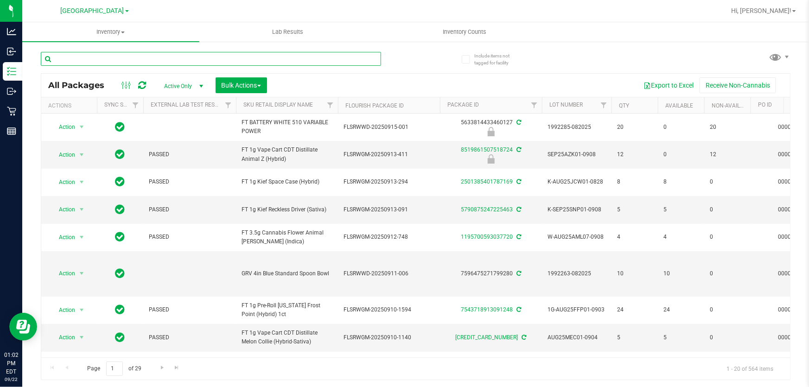
click at [177, 65] on input "text" at bounding box center [211, 59] width 340 height 14
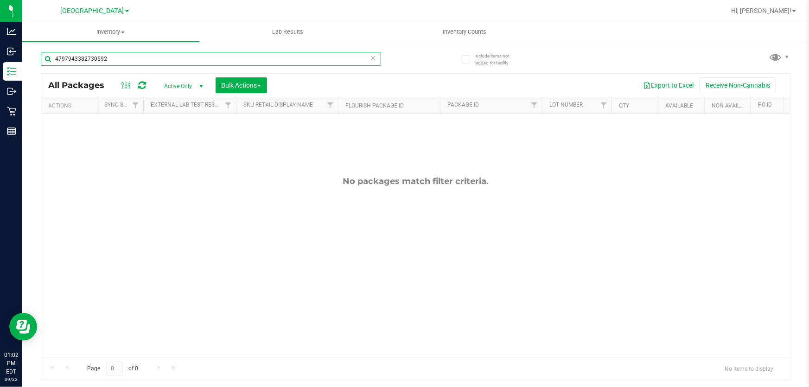
click at [212, 61] on input "4797943382730592" at bounding box center [211, 59] width 340 height 14
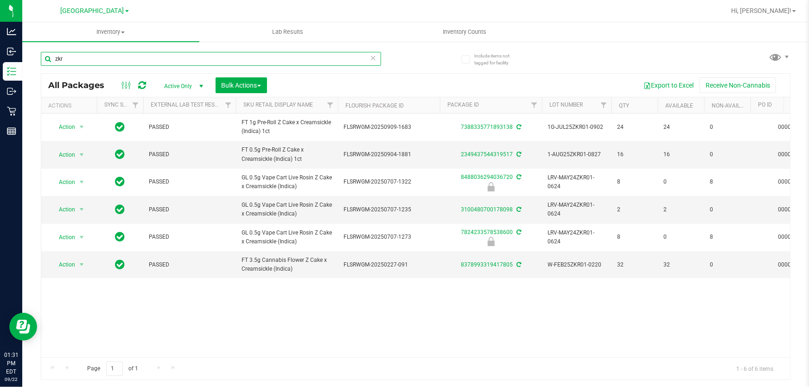
click at [241, 60] on input "zkr" at bounding box center [211, 59] width 340 height 14
paste input "FT 0.5g Pre-Roll Sweet n' Sticky (Sativa) 1ct"
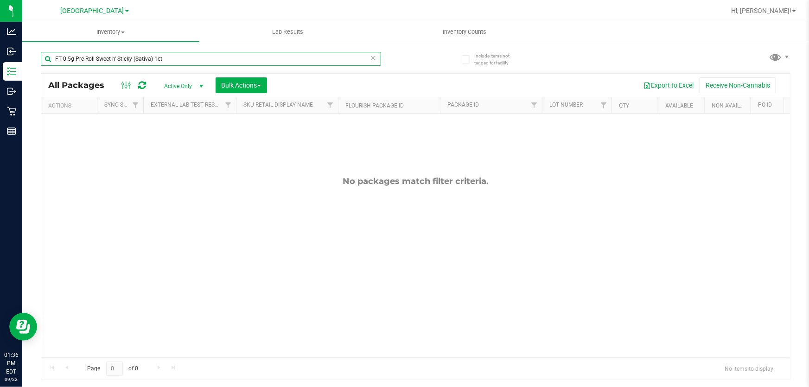
click at [181, 53] on input "FT 0.5g Pre-Roll Sweet n' Sticky (Sativa) 1ct" at bounding box center [211, 59] width 340 height 14
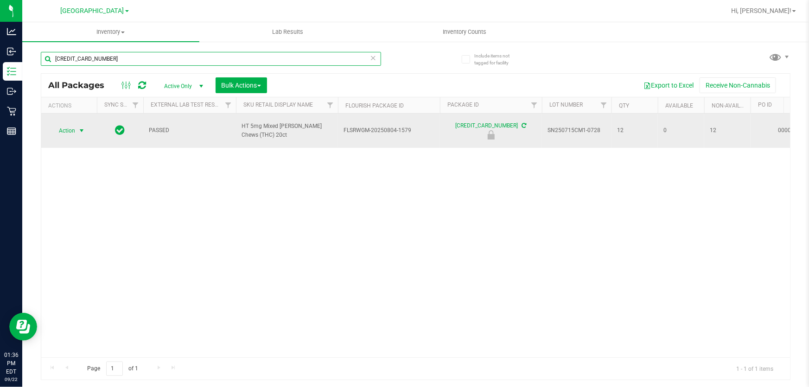
type input "5200971541309000"
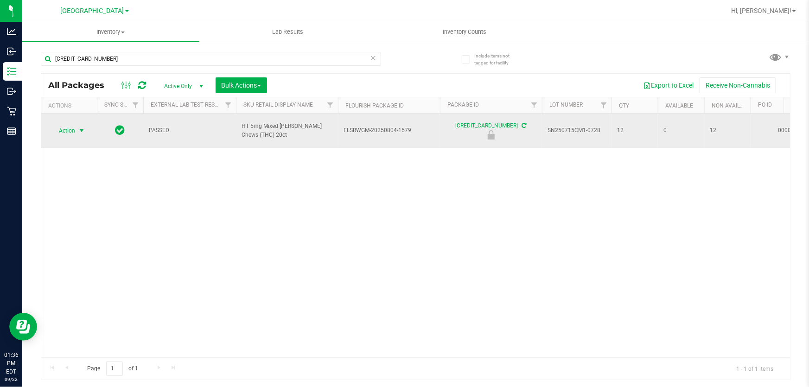
click at [72, 124] on span "Action" at bounding box center [63, 130] width 25 height 13
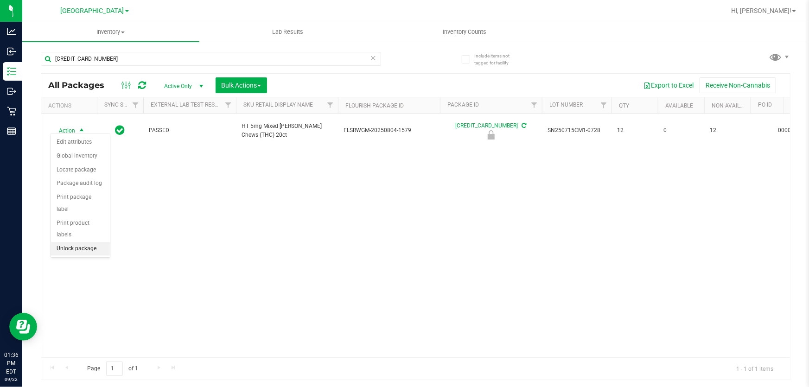
click at [71, 242] on li "Unlock package" at bounding box center [80, 249] width 59 height 14
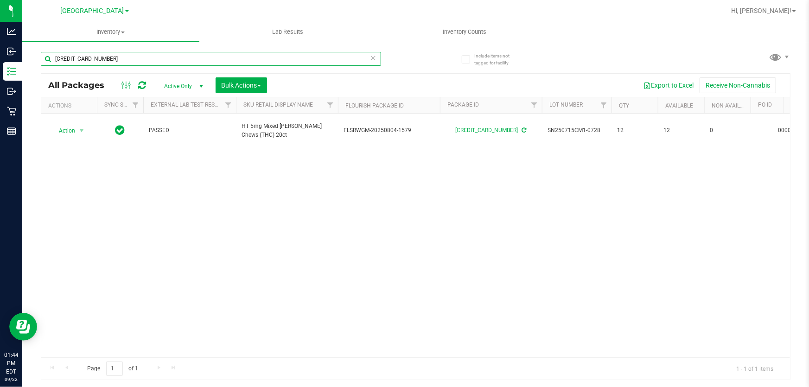
click at [180, 59] on input "5200971541309000" at bounding box center [211, 59] width 340 height 14
type input "2877055391043284"
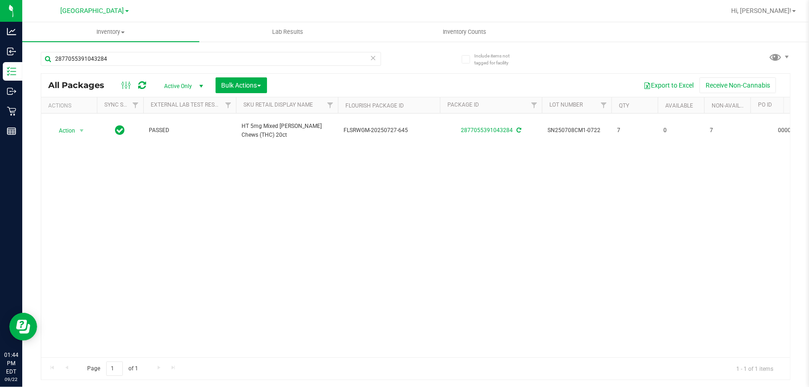
click at [208, 42] on link "Lab Results" at bounding box center [287, 31] width 177 height 19
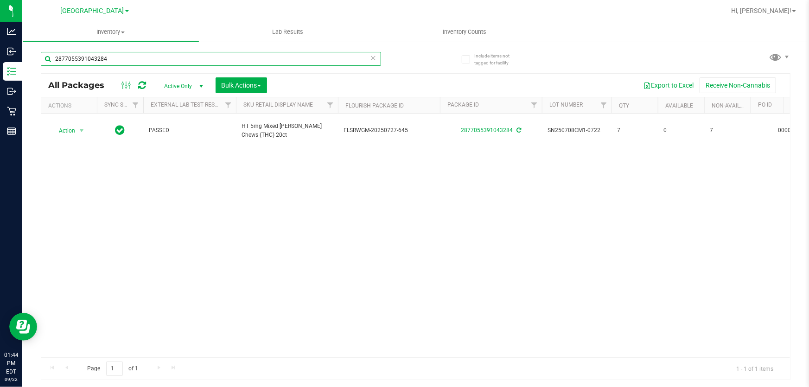
click at [204, 65] on input "2877055391043284" at bounding box center [211, 59] width 340 height 14
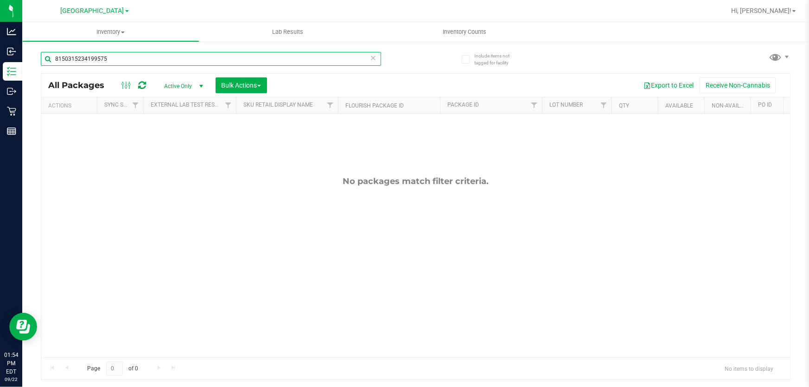
click at [209, 61] on input "8150315234199575" at bounding box center [211, 59] width 340 height 14
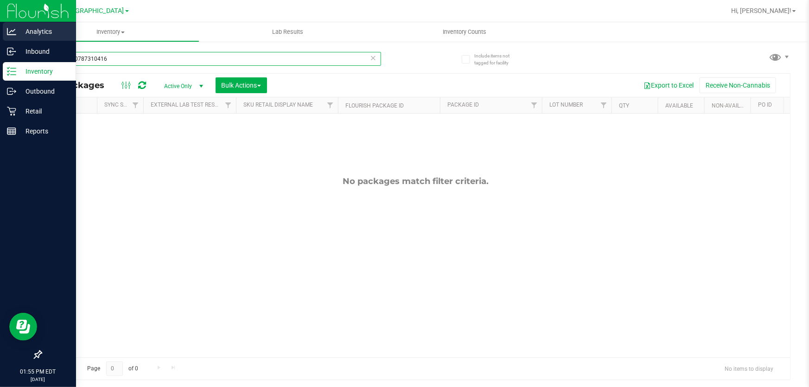
type input "0539310787310416"
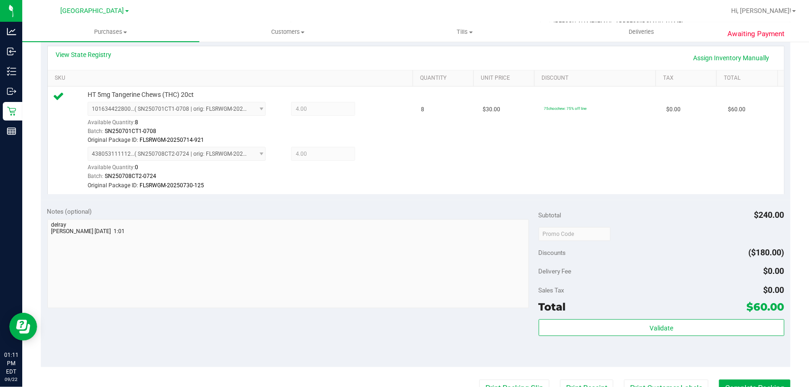
scroll to position [295, 0]
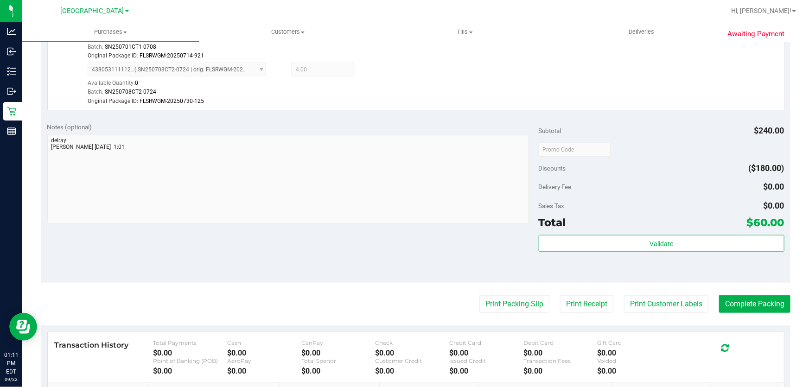
click at [631, 230] on div "Total $60.00" at bounding box center [662, 222] width 246 height 17
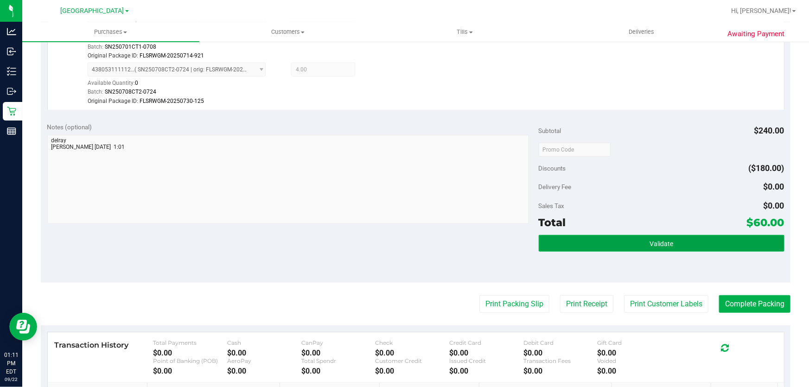
click at [630, 238] on button "Validate" at bounding box center [662, 243] width 246 height 17
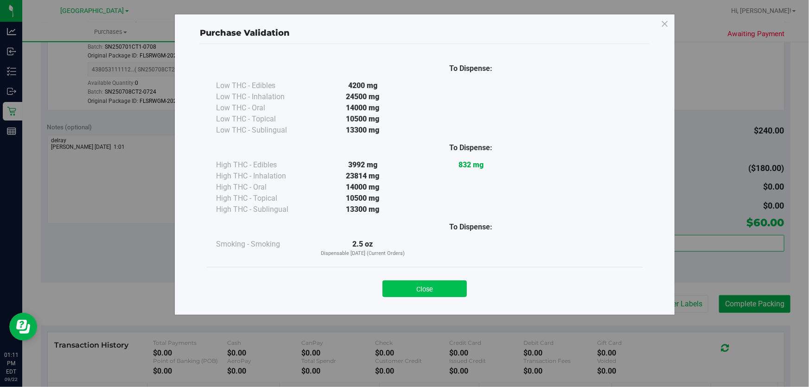
click at [432, 288] on button "Close" at bounding box center [425, 289] width 84 height 17
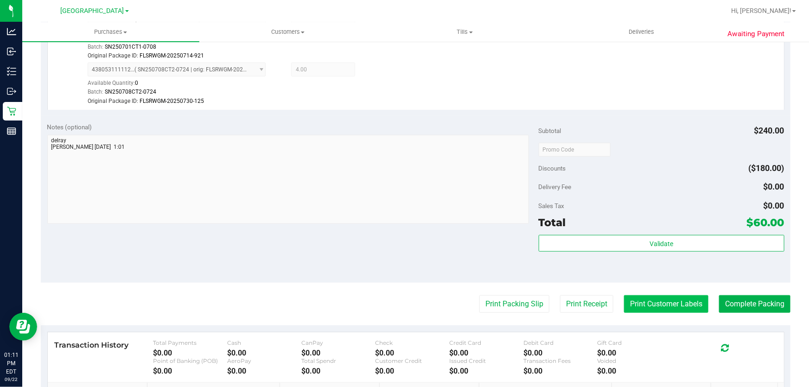
click at [653, 302] on button "Print Customer Labels" at bounding box center [666, 304] width 84 height 18
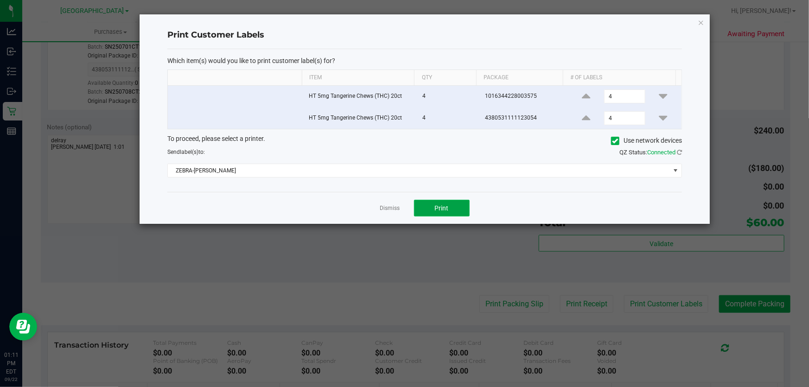
click at [436, 203] on button "Print" at bounding box center [442, 208] width 56 height 17
click at [393, 209] on link "Dismiss" at bounding box center [390, 209] width 20 height 8
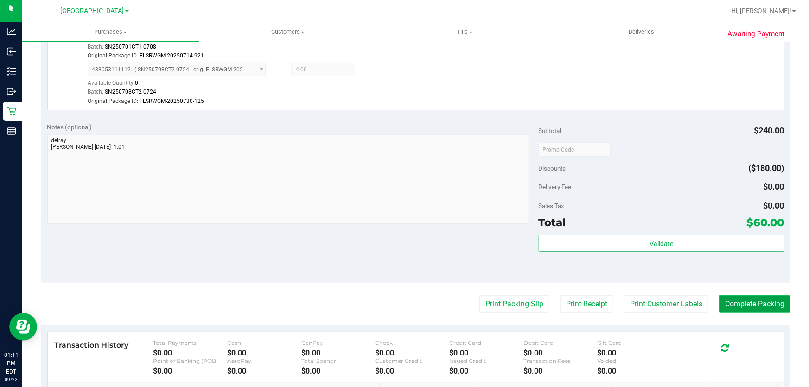
click at [772, 309] on button "Complete Packing" at bounding box center [754, 304] width 71 height 18
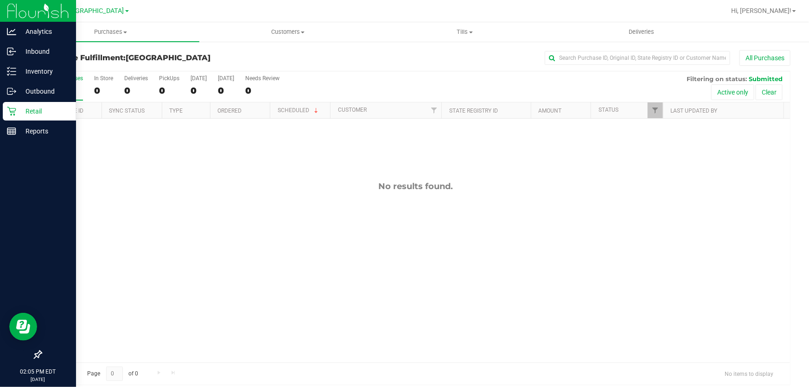
click at [38, 108] on p "Retail" at bounding box center [44, 111] width 56 height 11
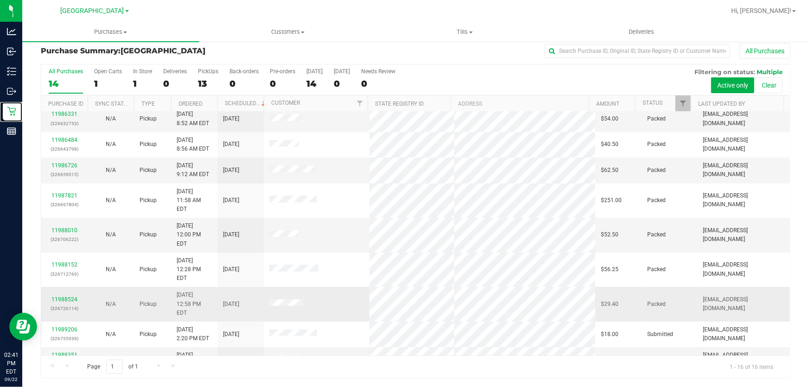
scroll to position [84, 0]
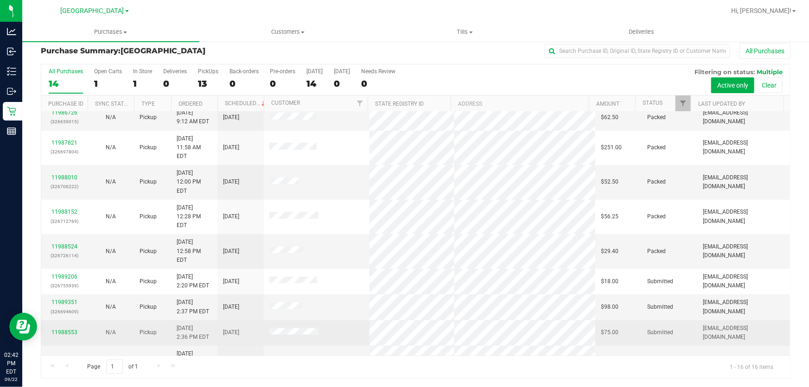
click at [59, 320] on td "11988553" at bounding box center [64, 333] width 46 height 26
click at [59, 329] on link "11988553" at bounding box center [64, 332] width 26 height 6
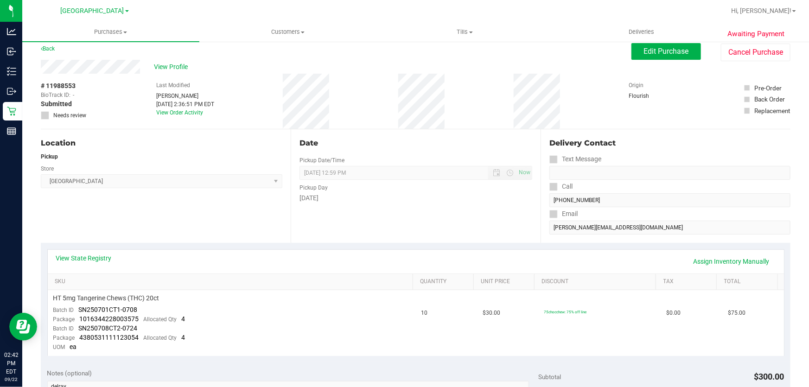
click at [139, 217] on div "Location Pickup Store Delray Beach WC Select Store Bonita Springs WC Boynton Be…" at bounding box center [166, 186] width 250 height 114
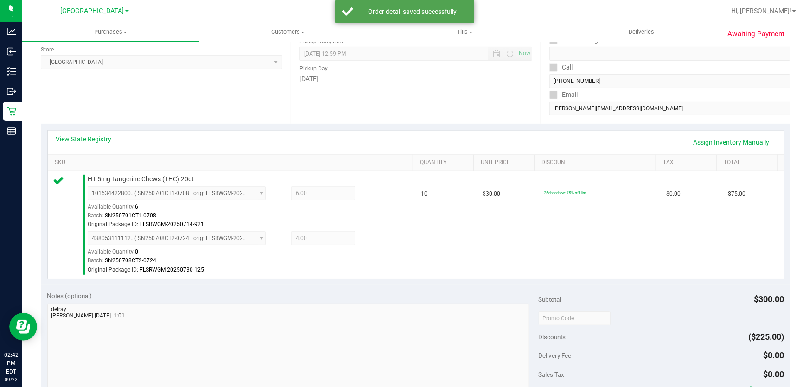
scroll to position [424, 0]
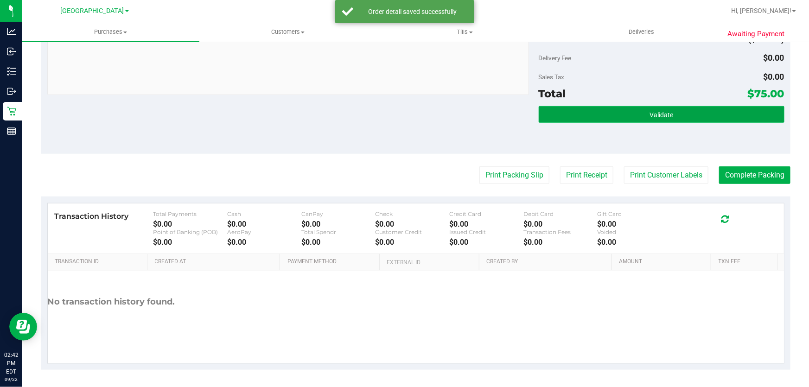
click at [681, 111] on button "Validate" at bounding box center [662, 114] width 246 height 17
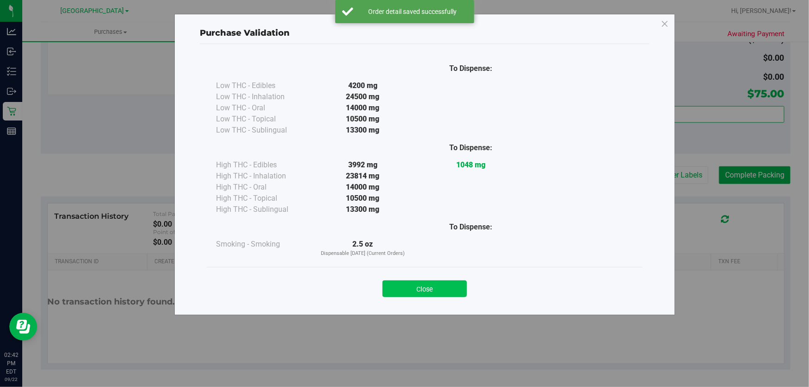
click at [421, 285] on button "Close" at bounding box center [425, 289] width 84 height 17
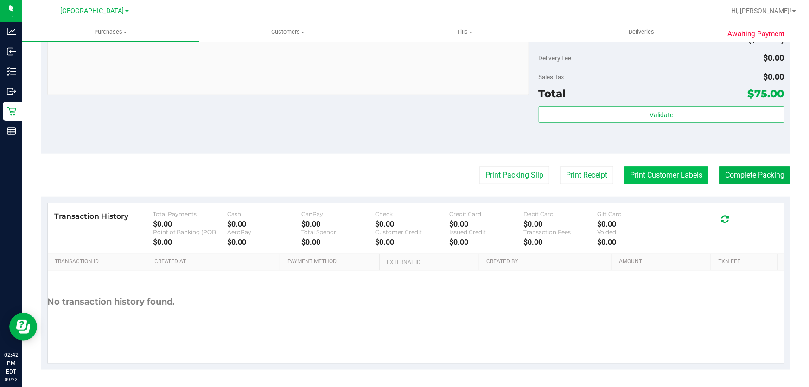
click at [666, 178] on button "Print Customer Labels" at bounding box center [666, 175] width 84 height 18
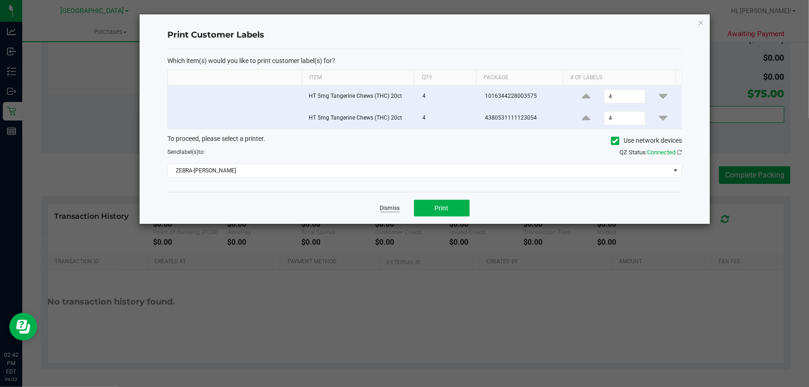
click at [393, 205] on link "Dismiss" at bounding box center [390, 209] width 20 height 8
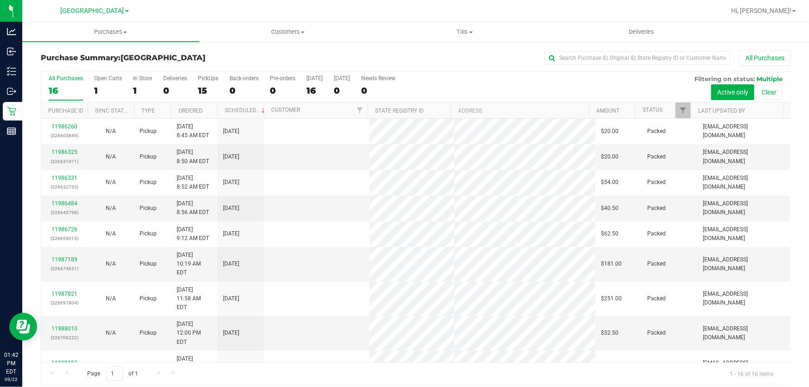
click at [135, 88] on div "1" at bounding box center [142, 90] width 19 height 11
click at [0, 0] on input "In Store 1" at bounding box center [0, 0] width 0 height 0
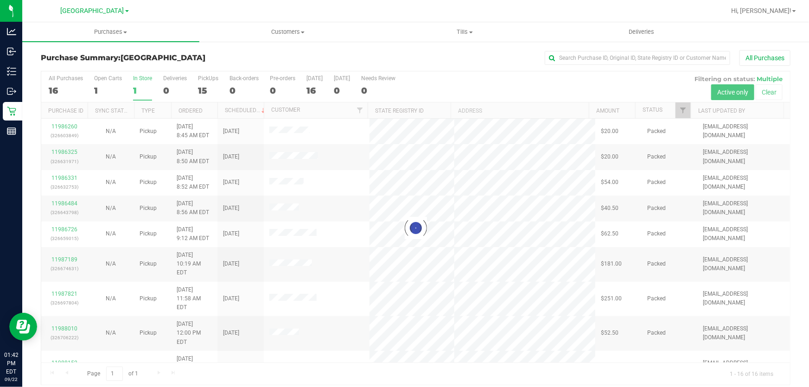
click at [135, 88] on div at bounding box center [415, 227] width 749 height 313
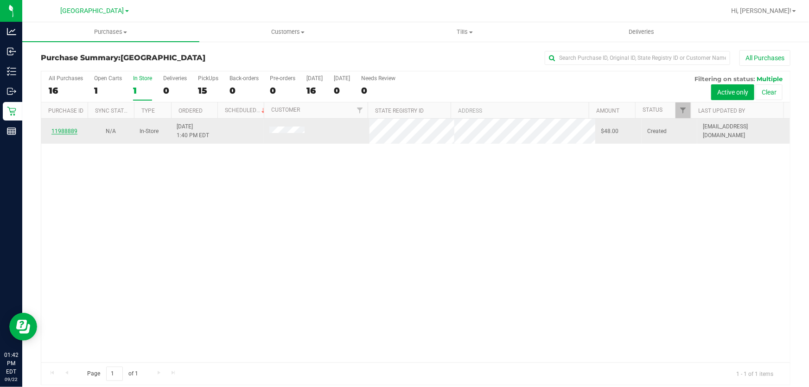
click at [64, 129] on link "11988889" at bounding box center [64, 131] width 26 height 6
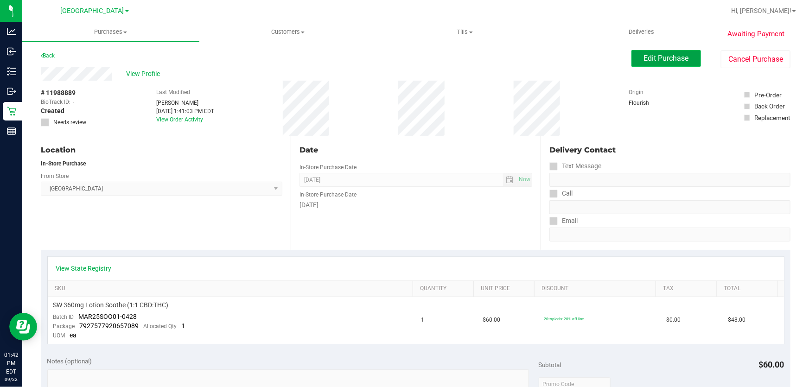
click at [661, 56] on span "Edit Purchase" at bounding box center [666, 58] width 45 height 9
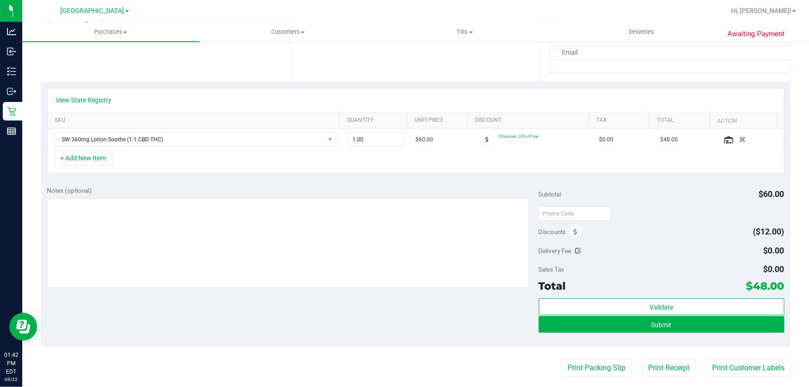
scroll to position [211, 0]
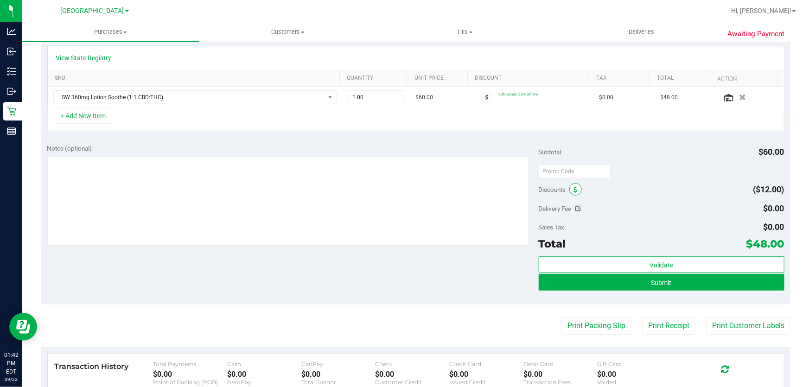
click at [574, 190] on icon at bounding box center [576, 190] width 4 height 6
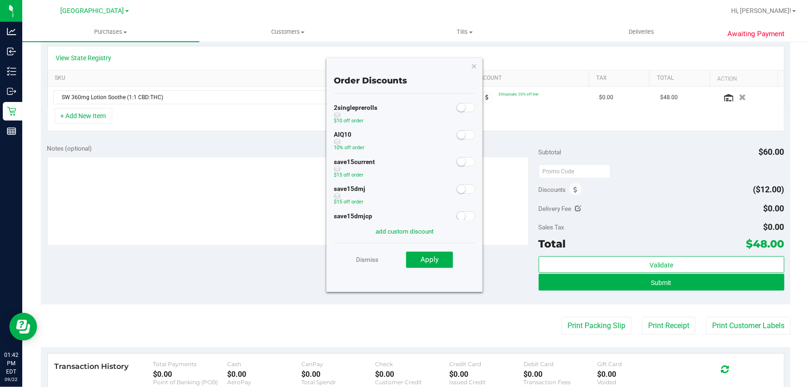
click at [458, 138] on span at bounding box center [466, 134] width 19 height 9
drag, startPoint x: 434, startPoint y: 259, endPoint x: 507, endPoint y: 250, distance: 74.3
click at [434, 260] on span "Apply" at bounding box center [430, 260] width 18 height 8
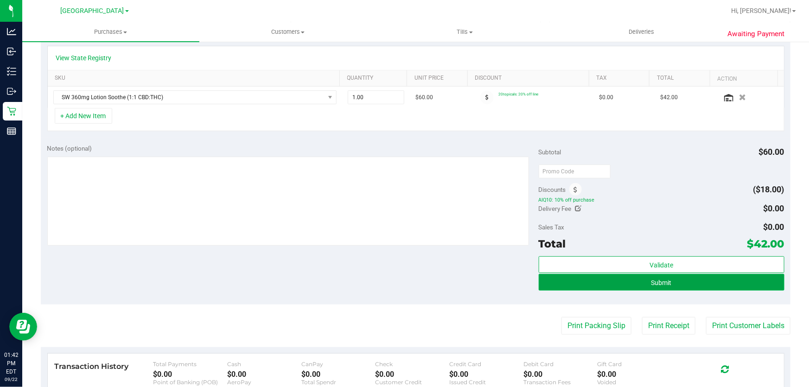
click at [660, 284] on span "Submit" at bounding box center [662, 282] width 20 height 7
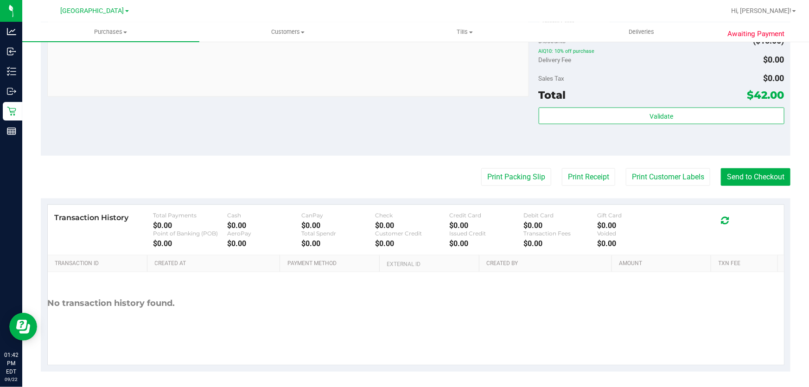
scroll to position [379, 0]
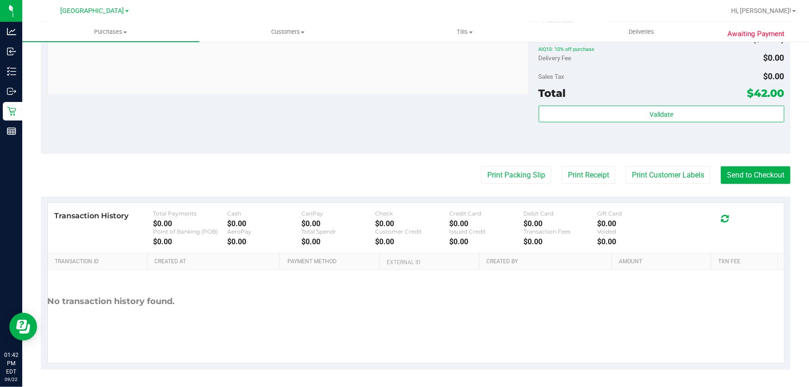
click at [762, 183] on purchase-details "Back Edit Purchase Cancel Purchase View Profile # 11988889 BioTrack ID: - Submi…" at bounding box center [416, 20] width 750 height 699
click at [762, 172] on button "Send to Checkout" at bounding box center [756, 175] width 70 height 18
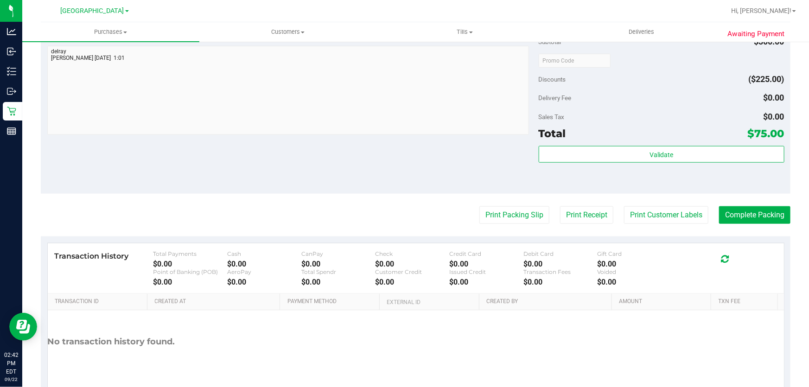
scroll to position [424, 0]
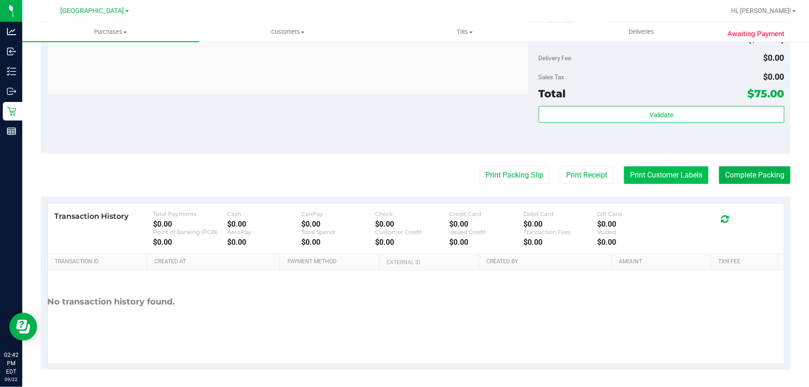
click at [674, 175] on button "Print Customer Labels" at bounding box center [666, 175] width 84 height 18
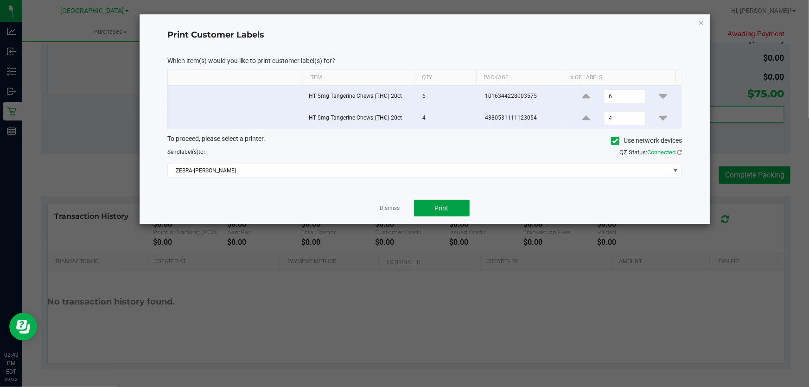
click at [439, 205] on span "Print" at bounding box center [442, 208] width 14 height 7
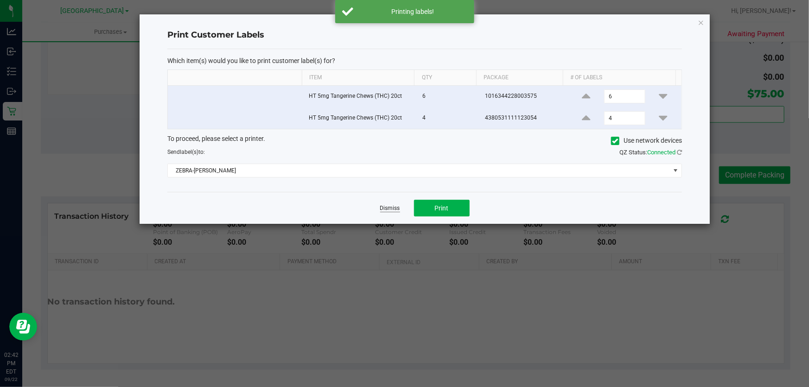
click at [387, 209] on link "Dismiss" at bounding box center [390, 209] width 20 height 8
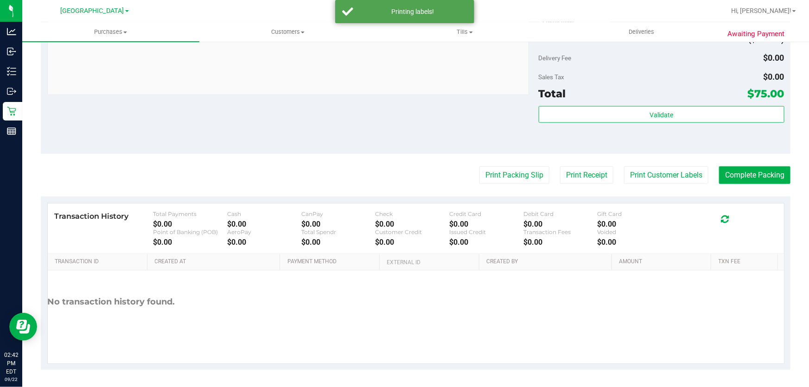
click at [371, 109] on div "Notes (optional) Subtotal $300.00 Discounts ($225.00) Delivery Fee $0.00 Sales …" at bounding box center [416, 70] width 750 height 167
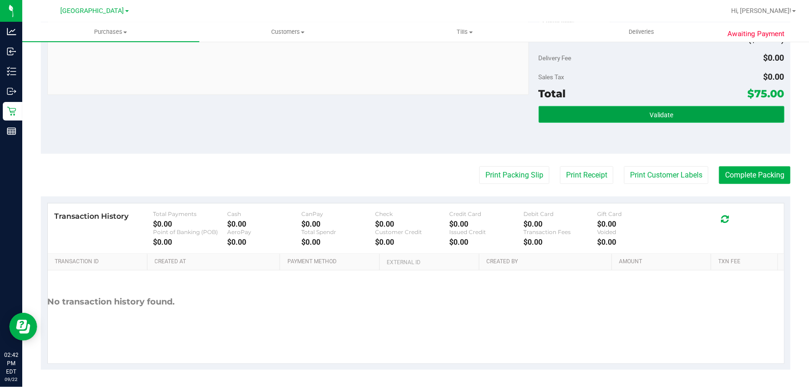
click at [667, 119] on button "Validate" at bounding box center [662, 114] width 246 height 17
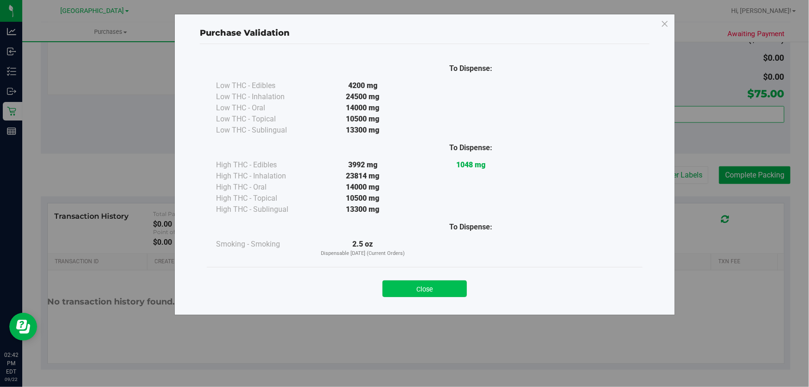
click at [437, 281] on button "Close" at bounding box center [425, 289] width 84 height 17
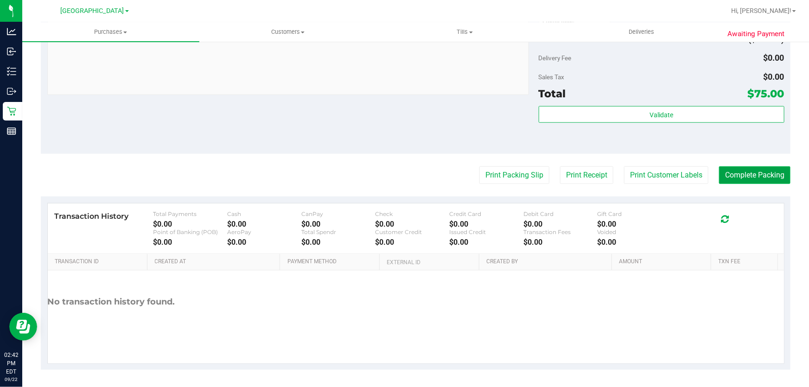
click at [738, 174] on button "Complete Packing" at bounding box center [754, 175] width 71 height 18
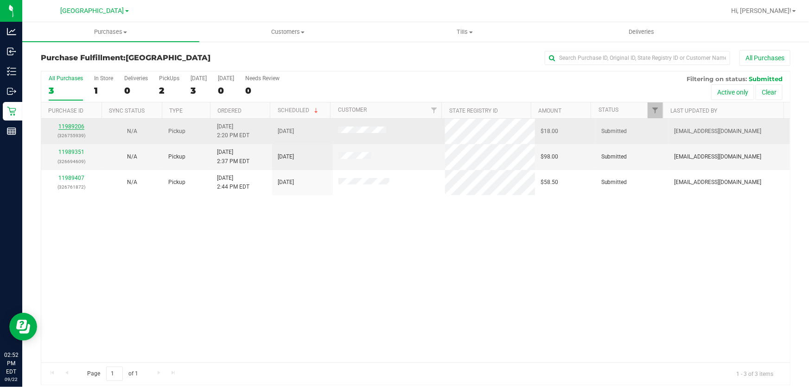
click at [76, 125] on link "11989206" at bounding box center [71, 126] width 26 height 6
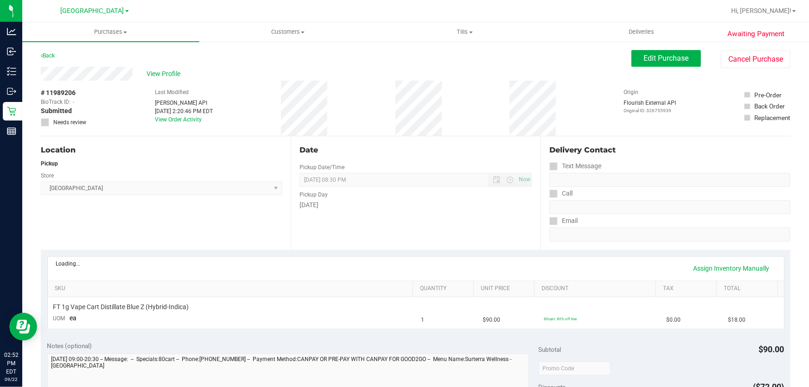
click at [358, 214] on div "Date Pickup Date/Time [DATE] Now [DATE] 08:30 PM Now Pickup Day [DATE]" at bounding box center [416, 193] width 250 height 114
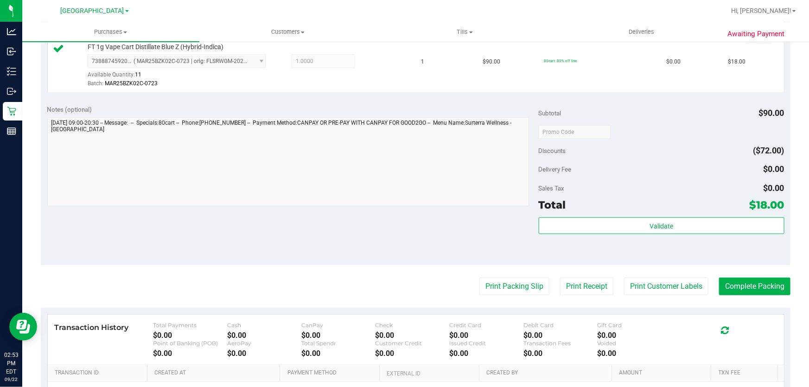
scroll to position [337, 0]
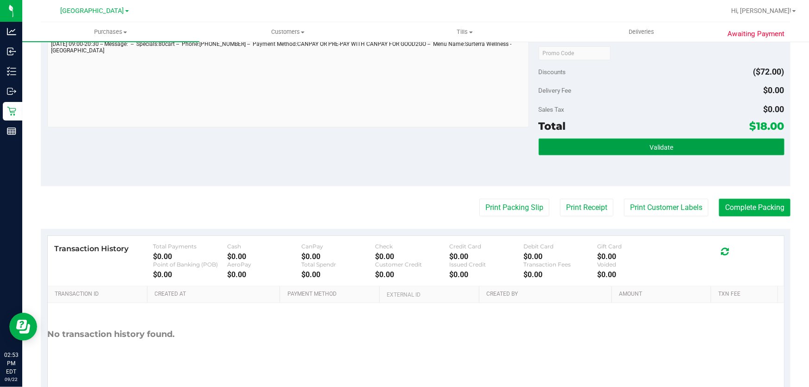
click at [680, 151] on button "Validate" at bounding box center [662, 147] width 246 height 17
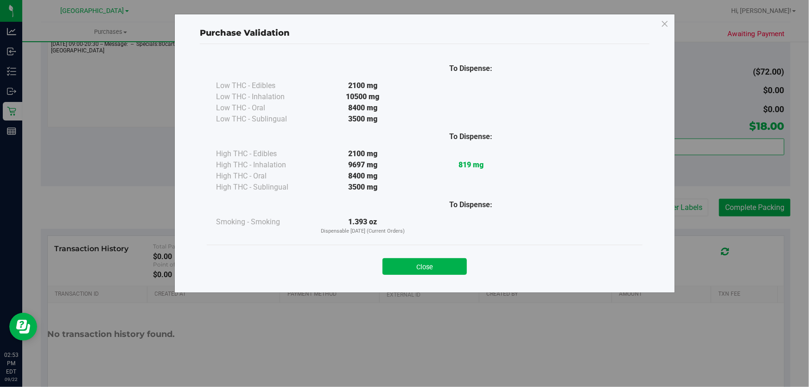
drag, startPoint x: 427, startPoint y: 262, endPoint x: 443, endPoint y: 263, distance: 16.3
click at [427, 262] on button "Close" at bounding box center [425, 266] width 84 height 17
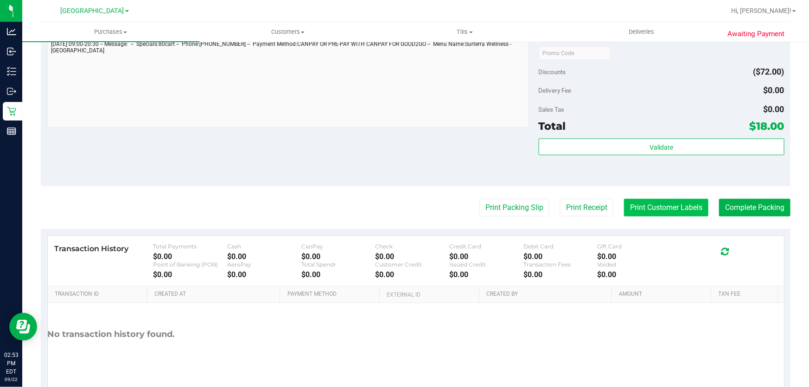
click at [654, 199] on button "Print Customer Labels" at bounding box center [666, 208] width 84 height 18
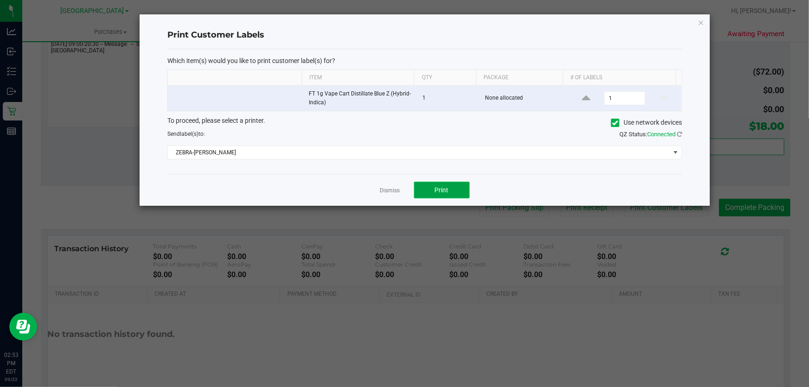
click at [457, 192] on button "Print" at bounding box center [442, 190] width 56 height 17
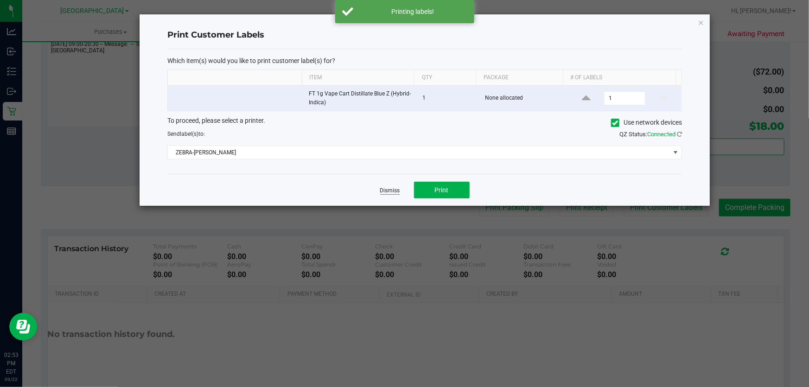
click at [383, 190] on link "Dismiss" at bounding box center [390, 191] width 20 height 8
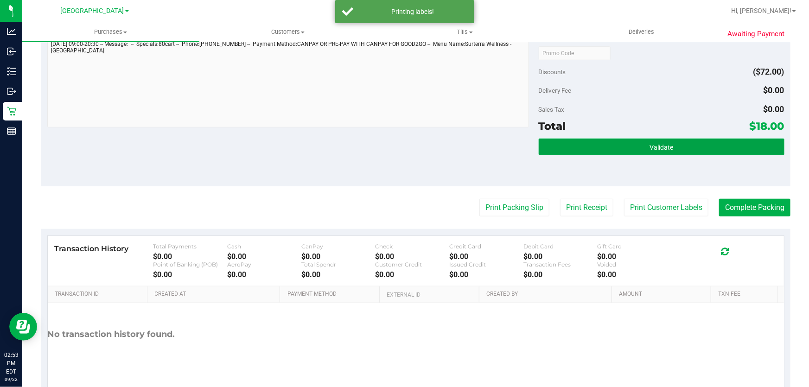
click at [691, 145] on button "Validate" at bounding box center [662, 147] width 246 height 17
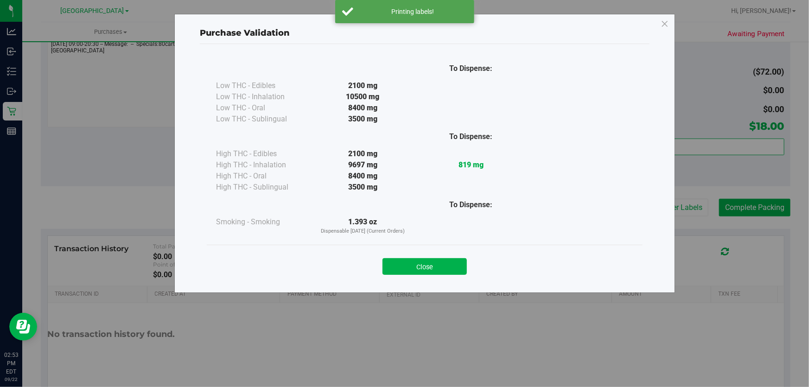
drag, startPoint x: 395, startPoint y: 260, endPoint x: 655, endPoint y: 228, distance: 261.7
click at [397, 260] on button "Close" at bounding box center [425, 266] width 84 height 17
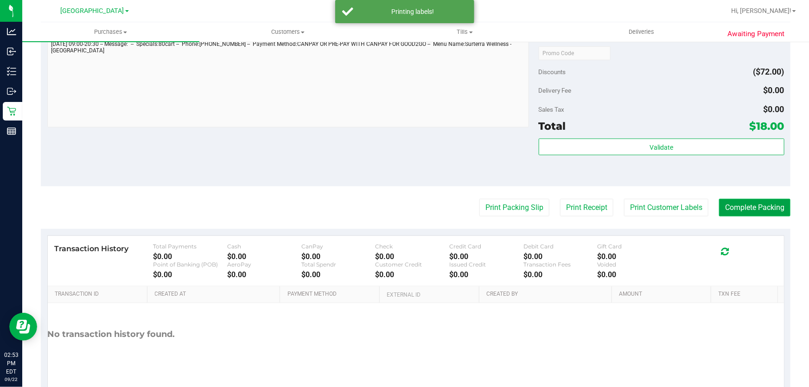
click at [761, 205] on button "Complete Packing" at bounding box center [754, 208] width 71 height 18
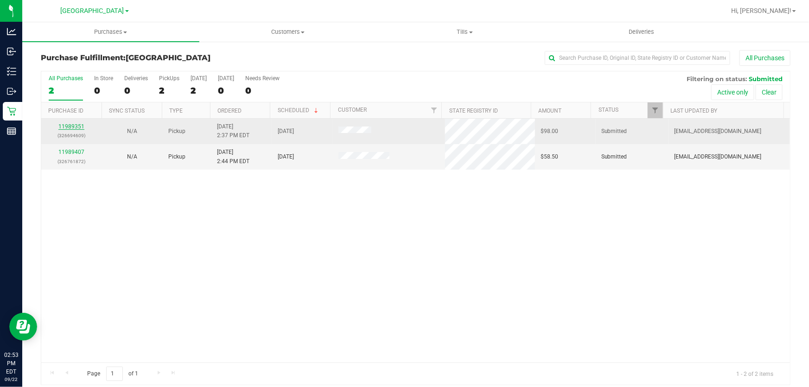
click at [76, 127] on link "11989351" at bounding box center [71, 126] width 26 height 6
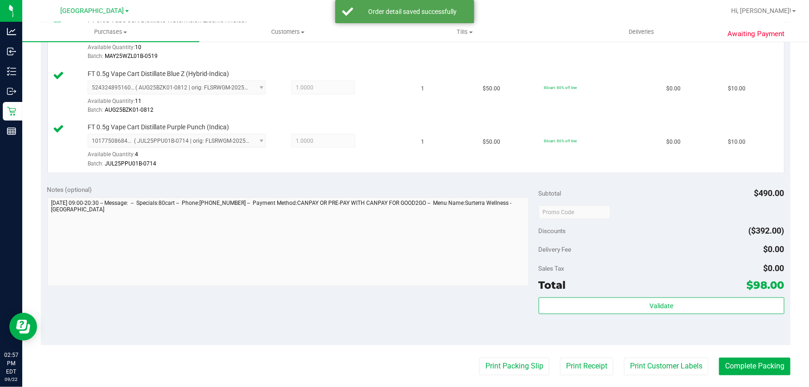
scroll to position [716, 0]
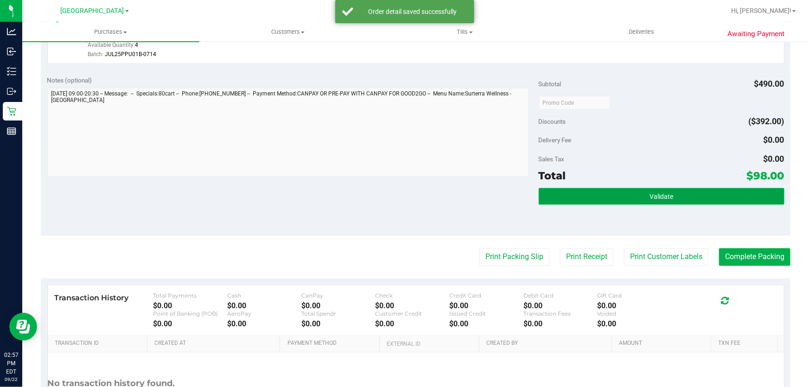
click at [677, 197] on button "Validate" at bounding box center [662, 196] width 246 height 17
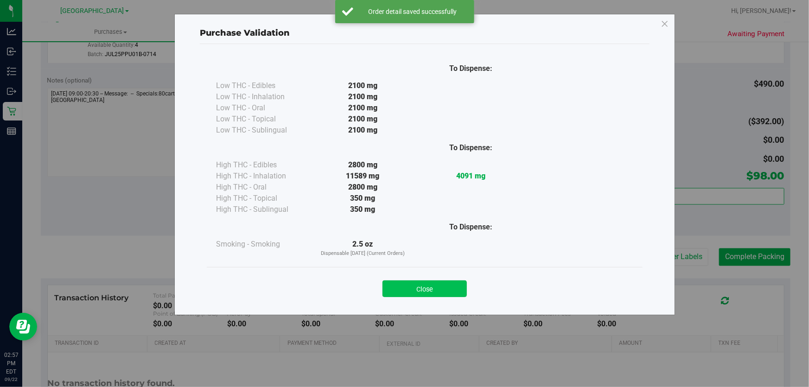
click at [431, 290] on button "Close" at bounding box center [425, 289] width 84 height 17
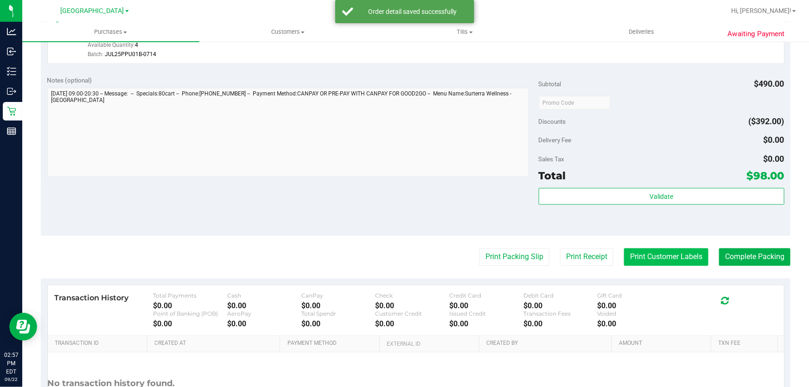
drag, startPoint x: 643, startPoint y: 242, endPoint x: 628, endPoint y: 256, distance: 21.0
click at [628, 256] on button "Print Customer Labels" at bounding box center [666, 258] width 84 height 18
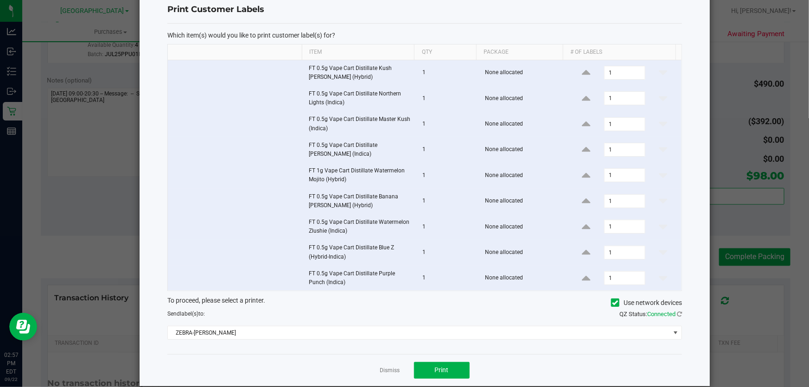
scroll to position [38, 0]
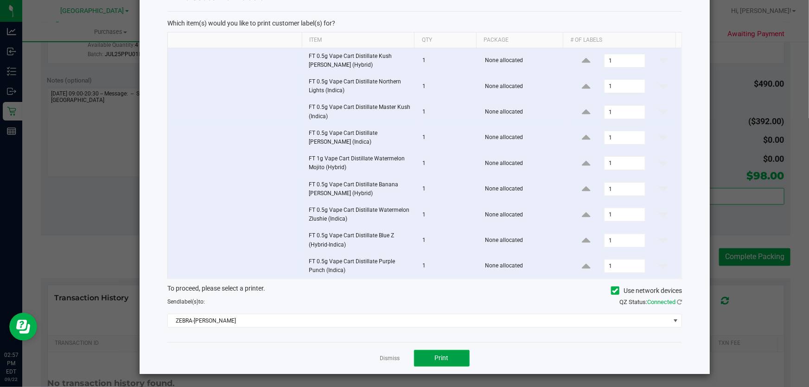
click at [435, 359] on span "Print" at bounding box center [442, 357] width 14 height 7
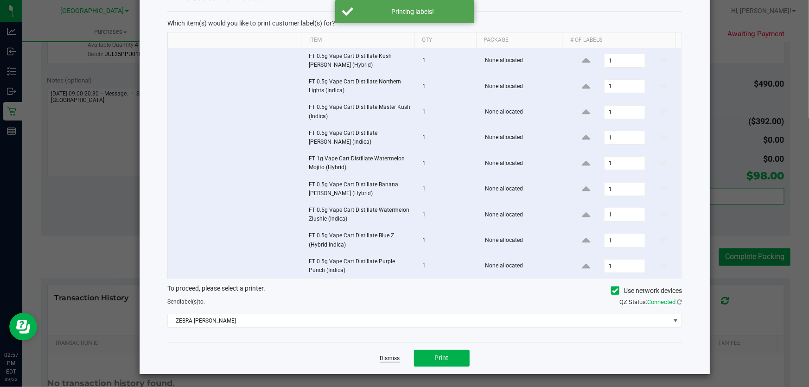
click at [383, 357] on link "Dismiss" at bounding box center [390, 359] width 20 height 8
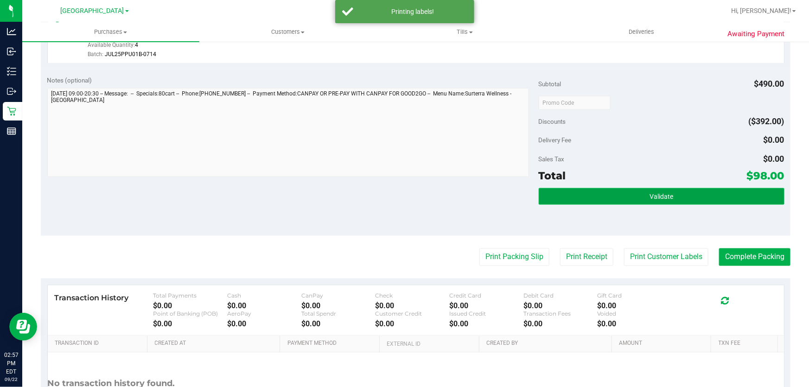
click at [644, 195] on button "Validate" at bounding box center [662, 196] width 246 height 17
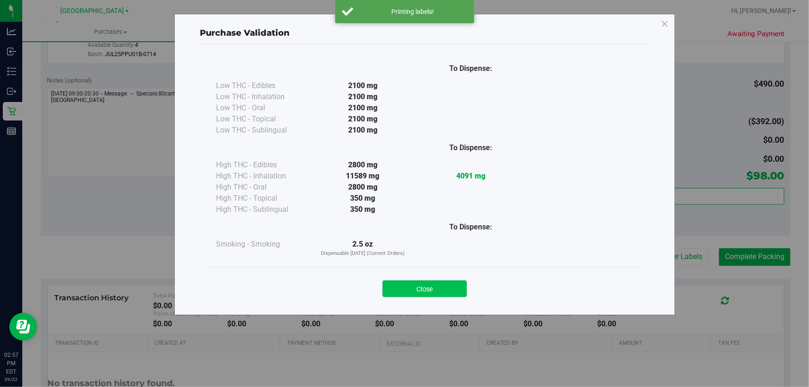
click at [425, 281] on button "Close" at bounding box center [425, 289] width 84 height 17
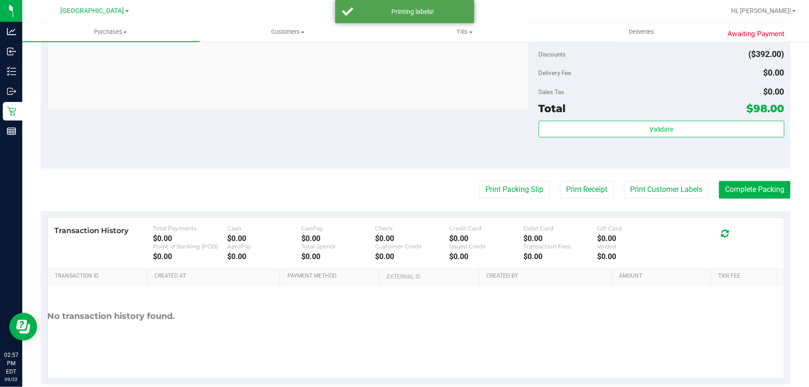
scroll to position [798, 0]
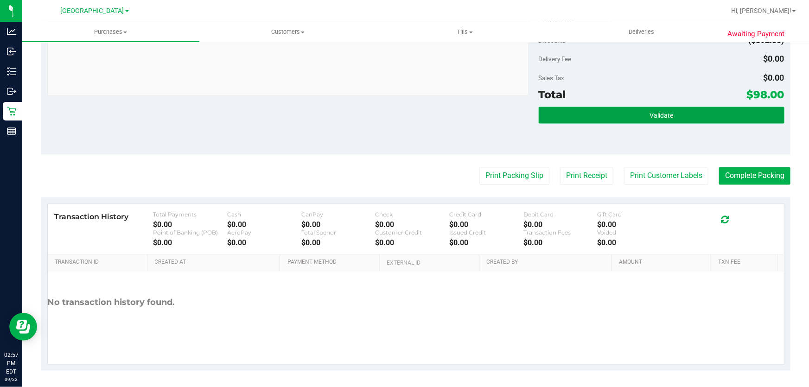
click at [650, 115] on span "Validate" at bounding box center [662, 115] width 24 height 7
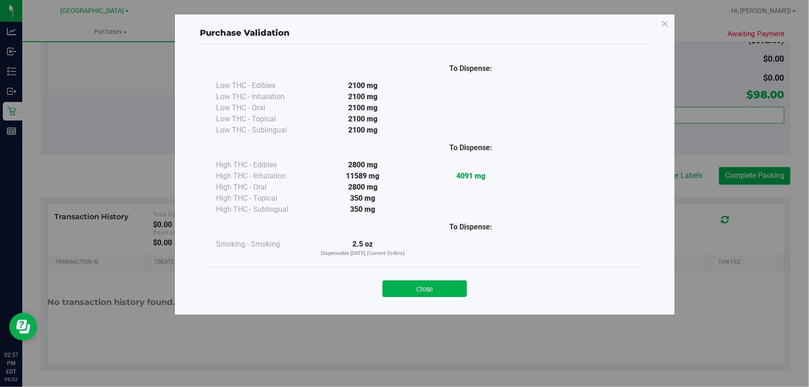
drag, startPoint x: 444, startPoint y: 287, endPoint x: 684, endPoint y: 206, distance: 253.7
click at [444, 287] on button "Close" at bounding box center [425, 289] width 84 height 17
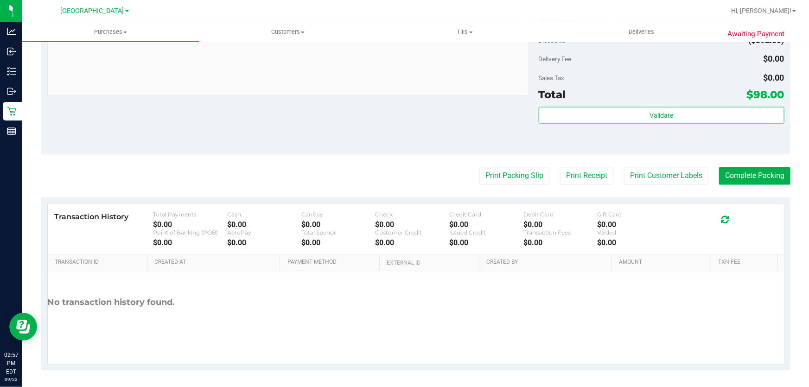
click at [762, 177] on button "Complete Packing" at bounding box center [754, 176] width 71 height 18
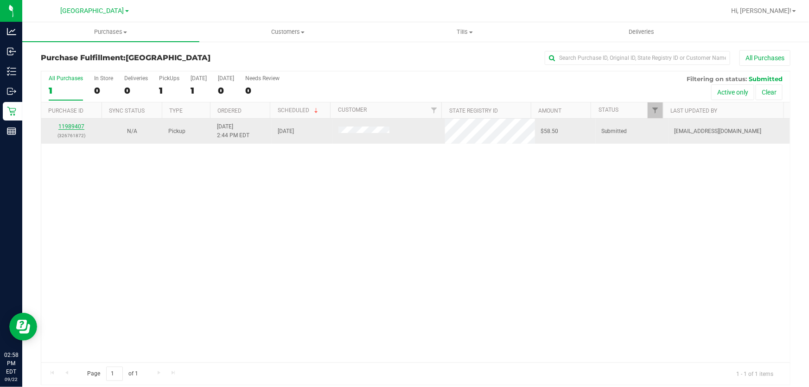
click at [65, 123] on link "11989407" at bounding box center [71, 126] width 26 height 6
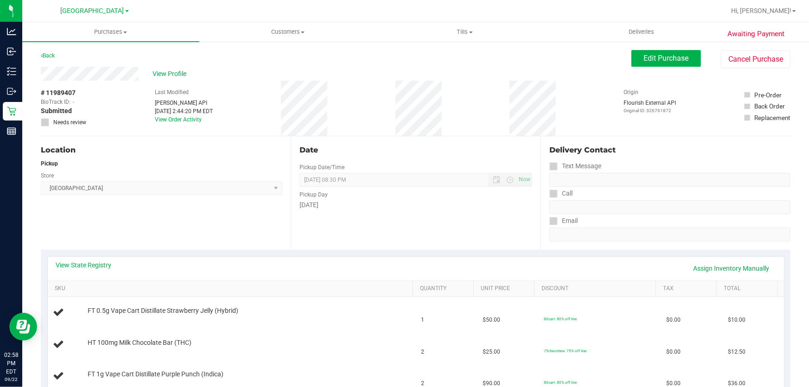
click at [422, 243] on div "Date Pickup Date/Time 09/22/2025 Now 09/22/2025 08:30 PM Now Pickup Day Monday" at bounding box center [416, 193] width 250 height 114
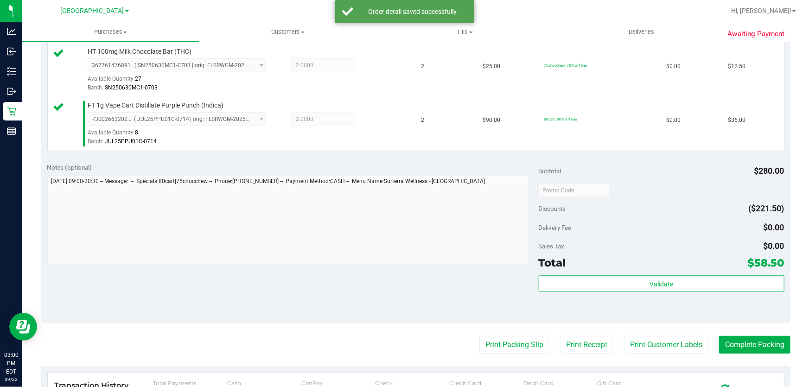
scroll to position [477, 0]
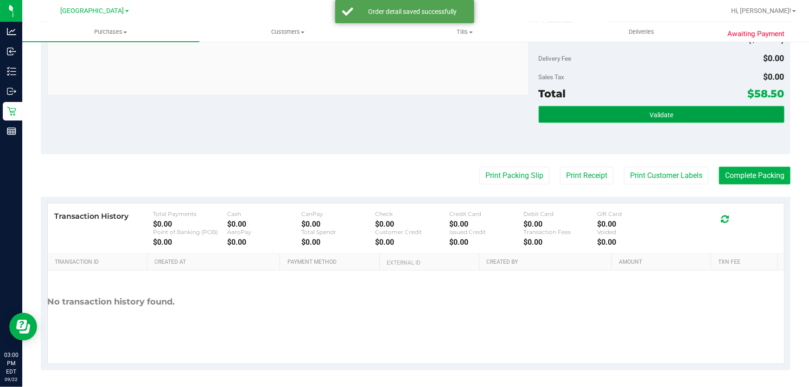
click at [611, 115] on button "Validate" at bounding box center [662, 114] width 246 height 17
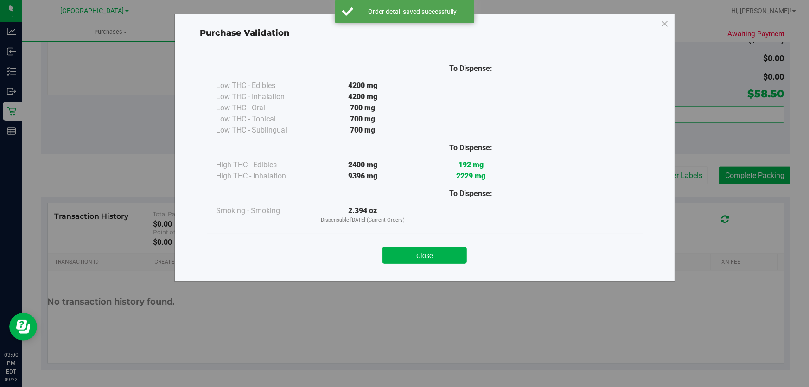
click at [445, 250] on button "Close" at bounding box center [425, 255] width 84 height 17
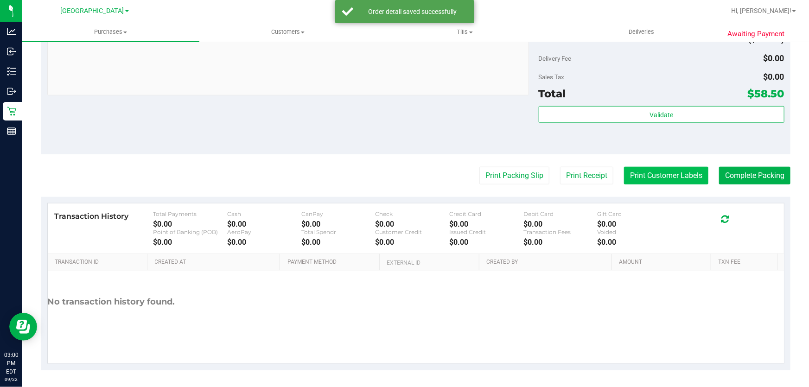
click at [652, 173] on button "Print Customer Labels" at bounding box center [666, 176] width 84 height 18
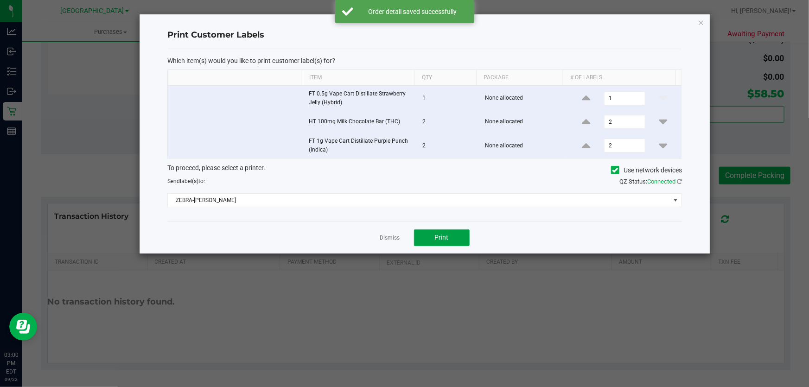
click at [428, 241] on button "Print" at bounding box center [442, 238] width 56 height 17
click at [390, 238] on link "Dismiss" at bounding box center [390, 238] width 20 height 8
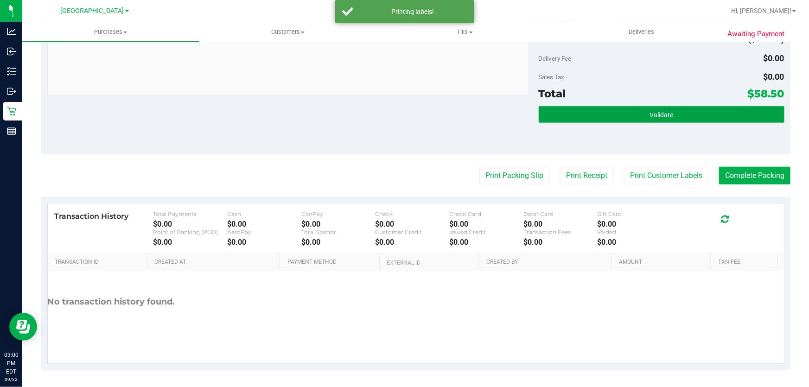
click at [640, 121] on button "Validate" at bounding box center [662, 114] width 246 height 17
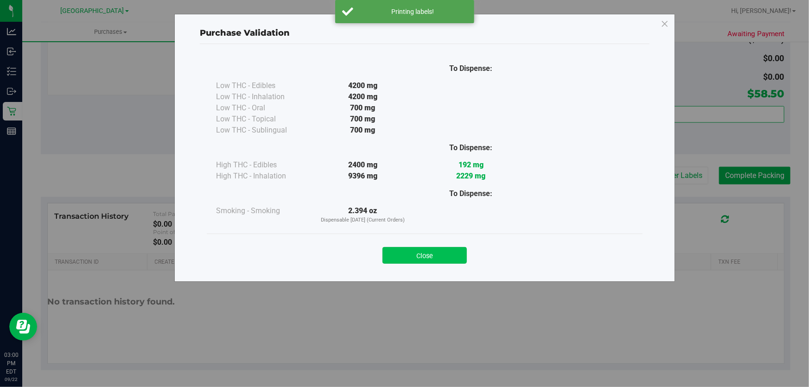
click at [438, 252] on button "Close" at bounding box center [425, 255] width 84 height 17
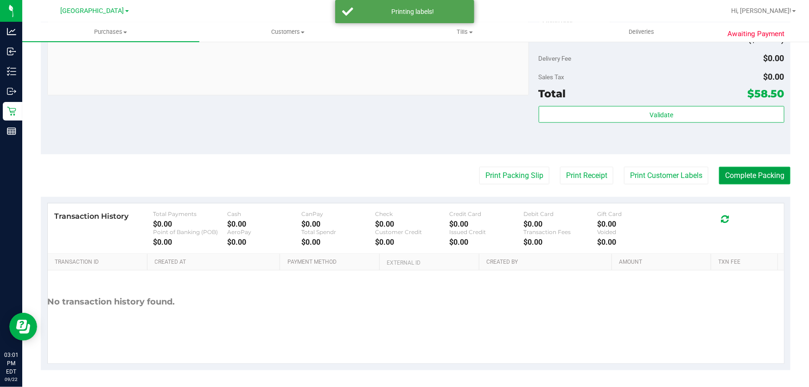
click at [758, 172] on button "Complete Packing" at bounding box center [754, 176] width 71 height 18
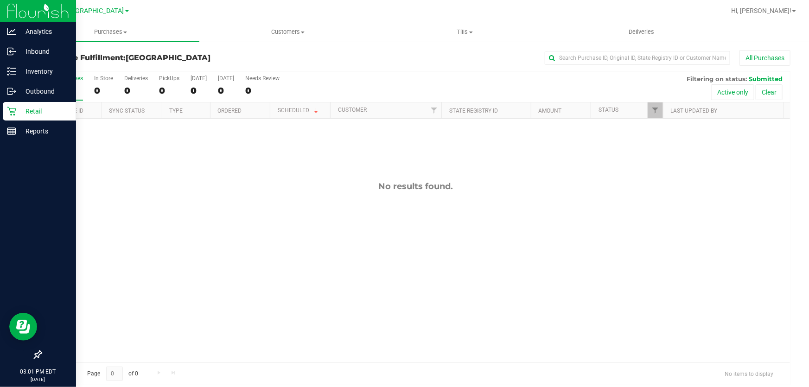
click at [15, 113] on icon at bounding box center [11, 111] width 9 height 9
